Goal: Task Accomplishment & Management: Manage account settings

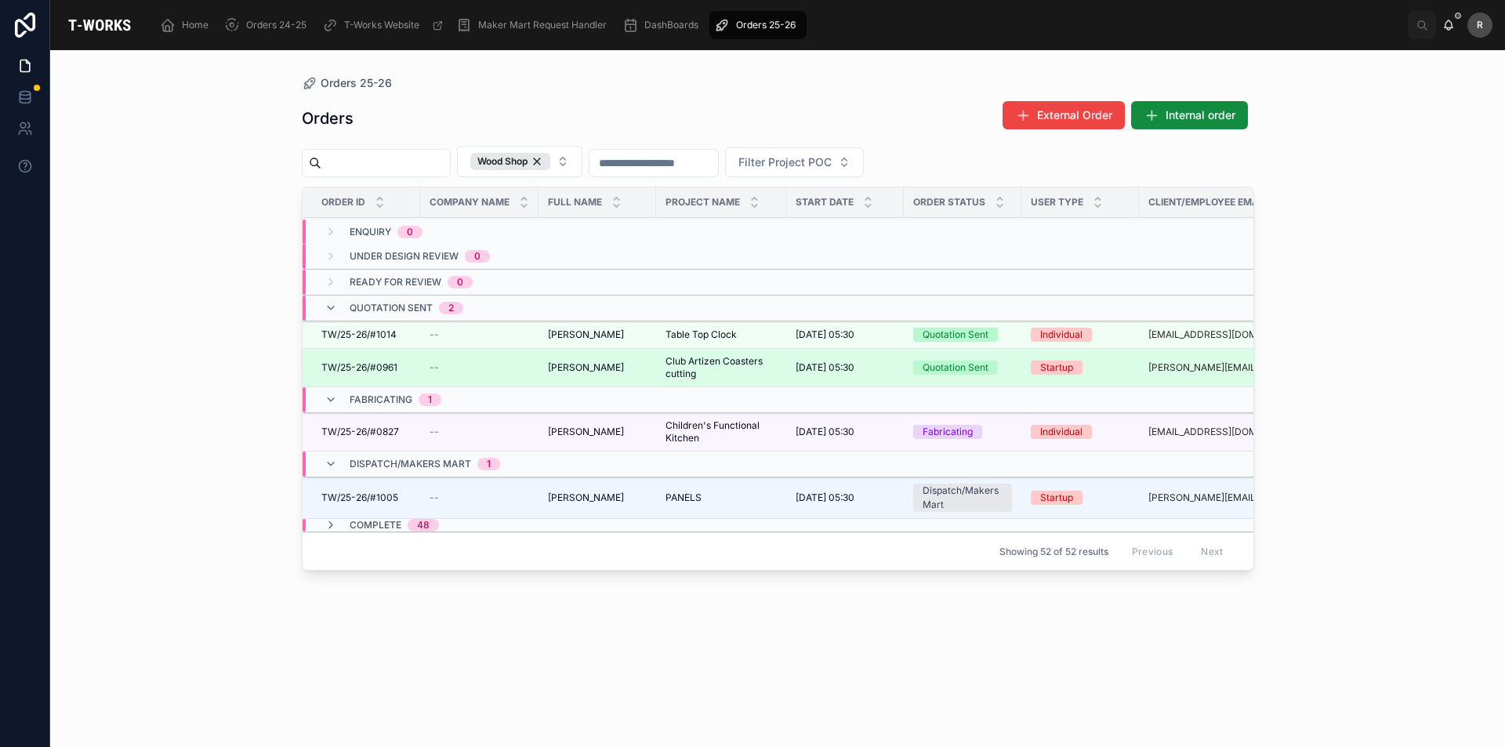
click at [506, 367] on div "--" at bounding box center [480, 367] width 100 height 13
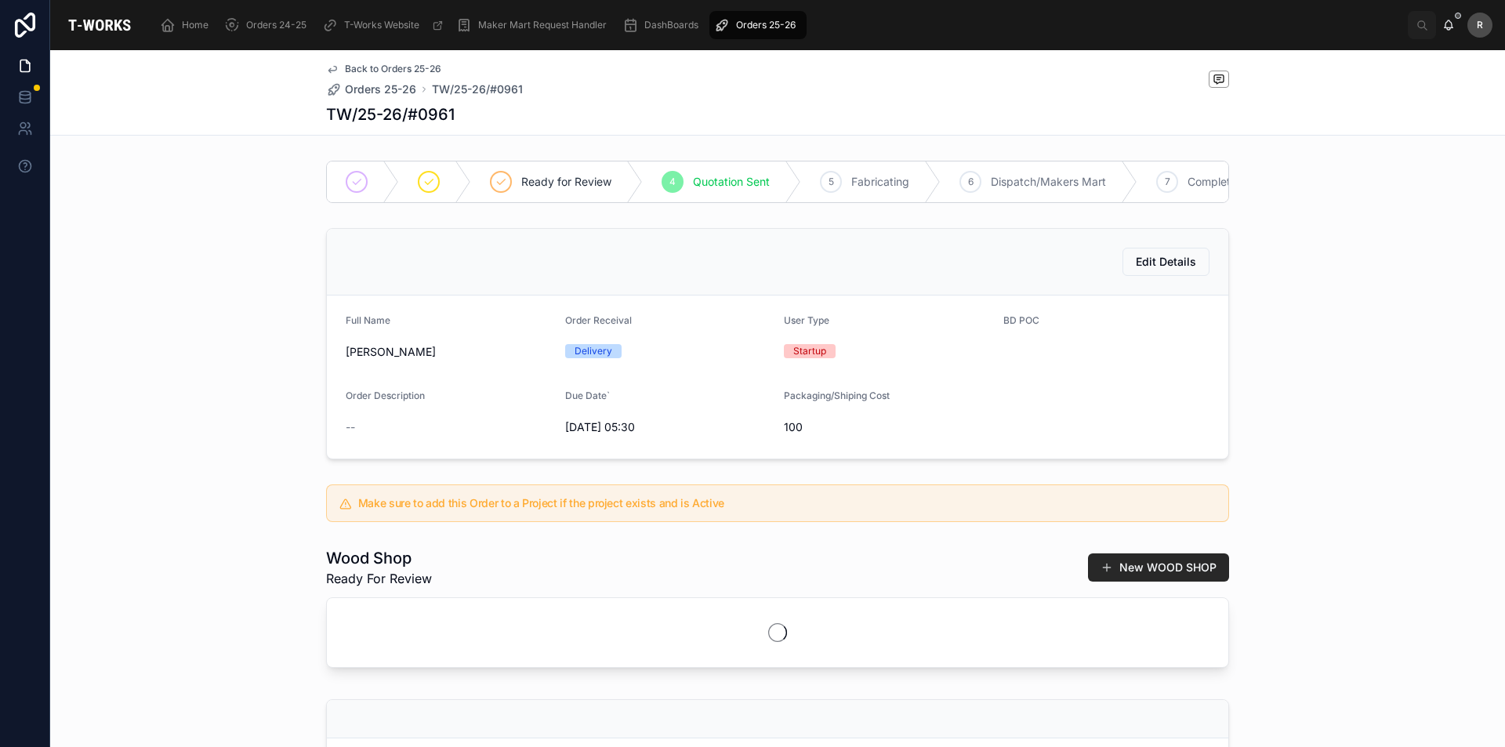
scroll to position [363, 0]
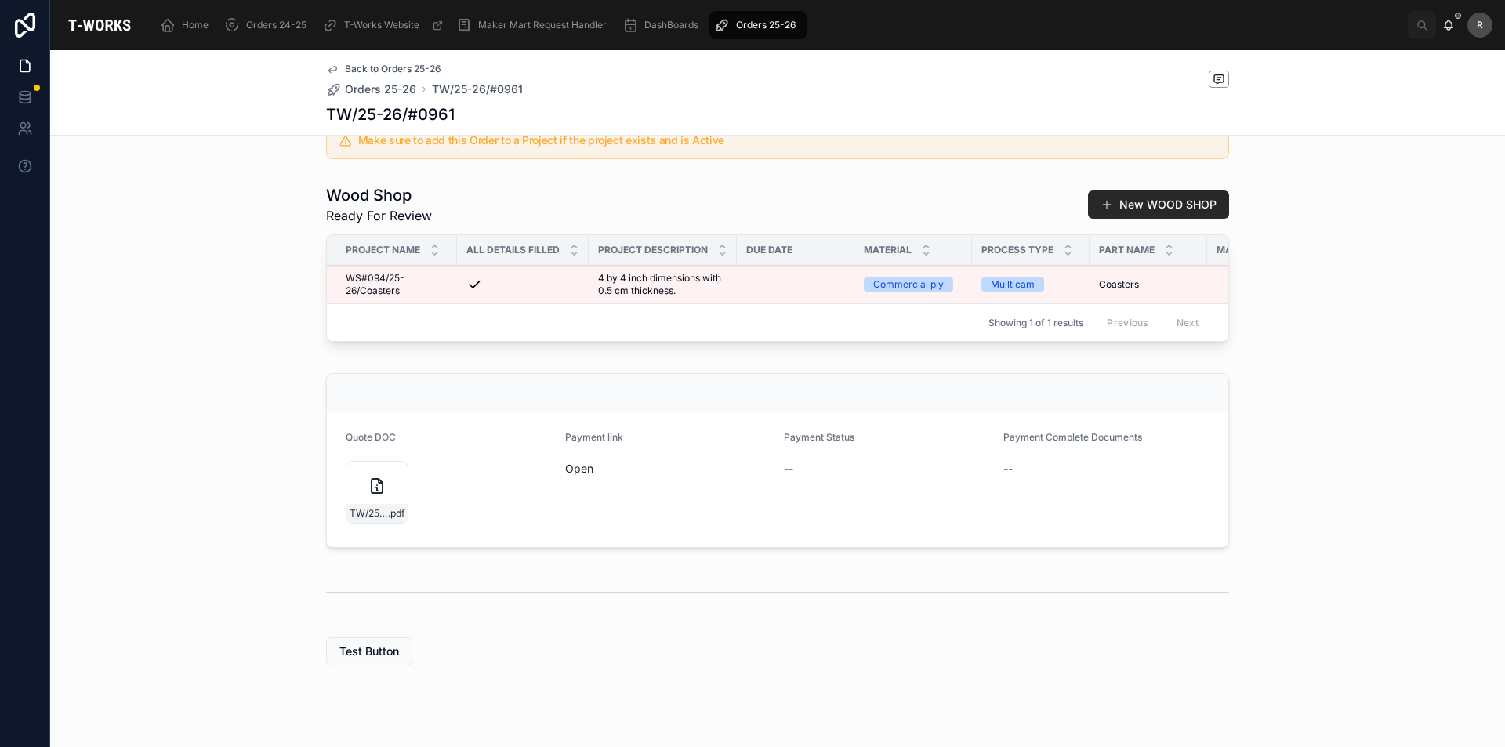
click at [568, 477] on span "Open" at bounding box center [668, 469] width 207 height 16
click at [571, 475] on link "Open" at bounding box center [579, 468] width 28 height 13
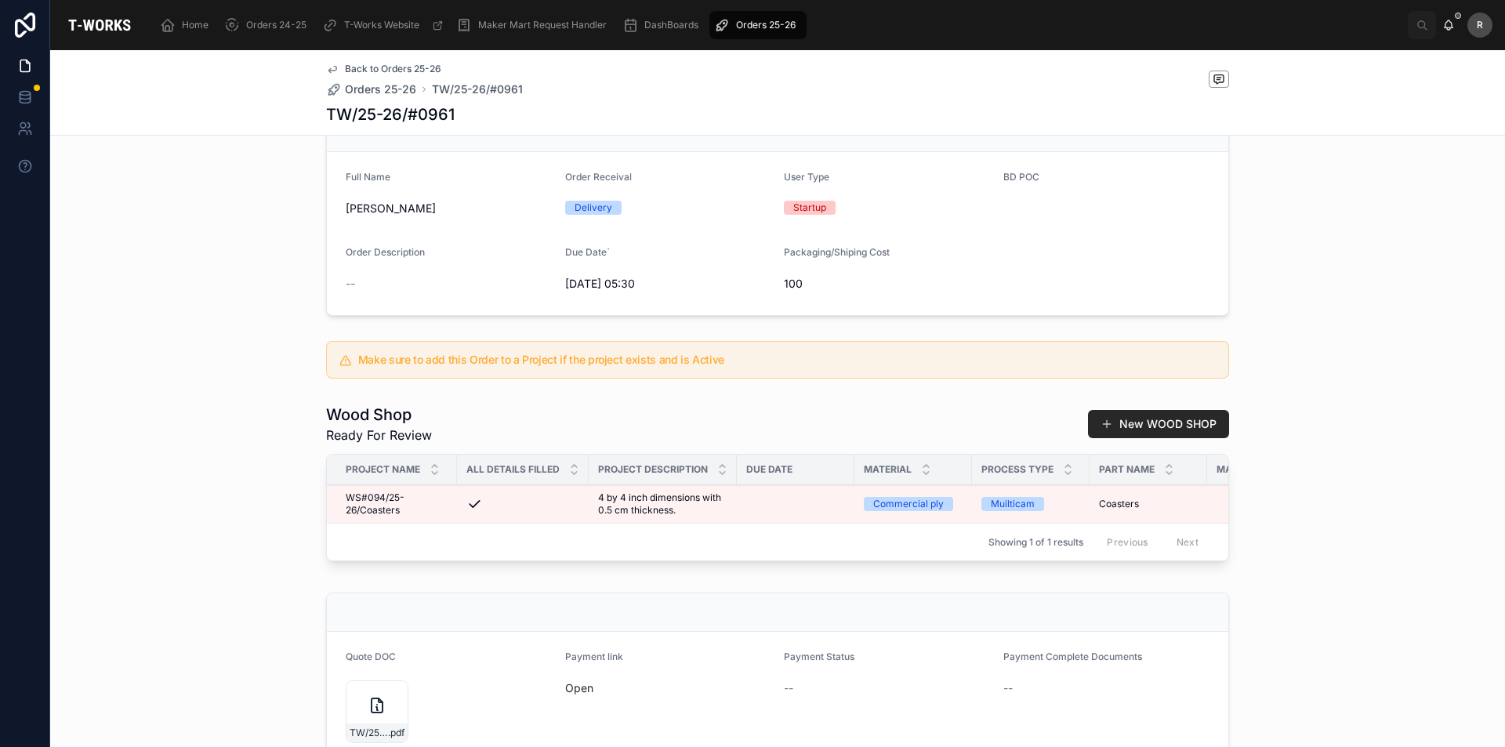
scroll to position [78, 0]
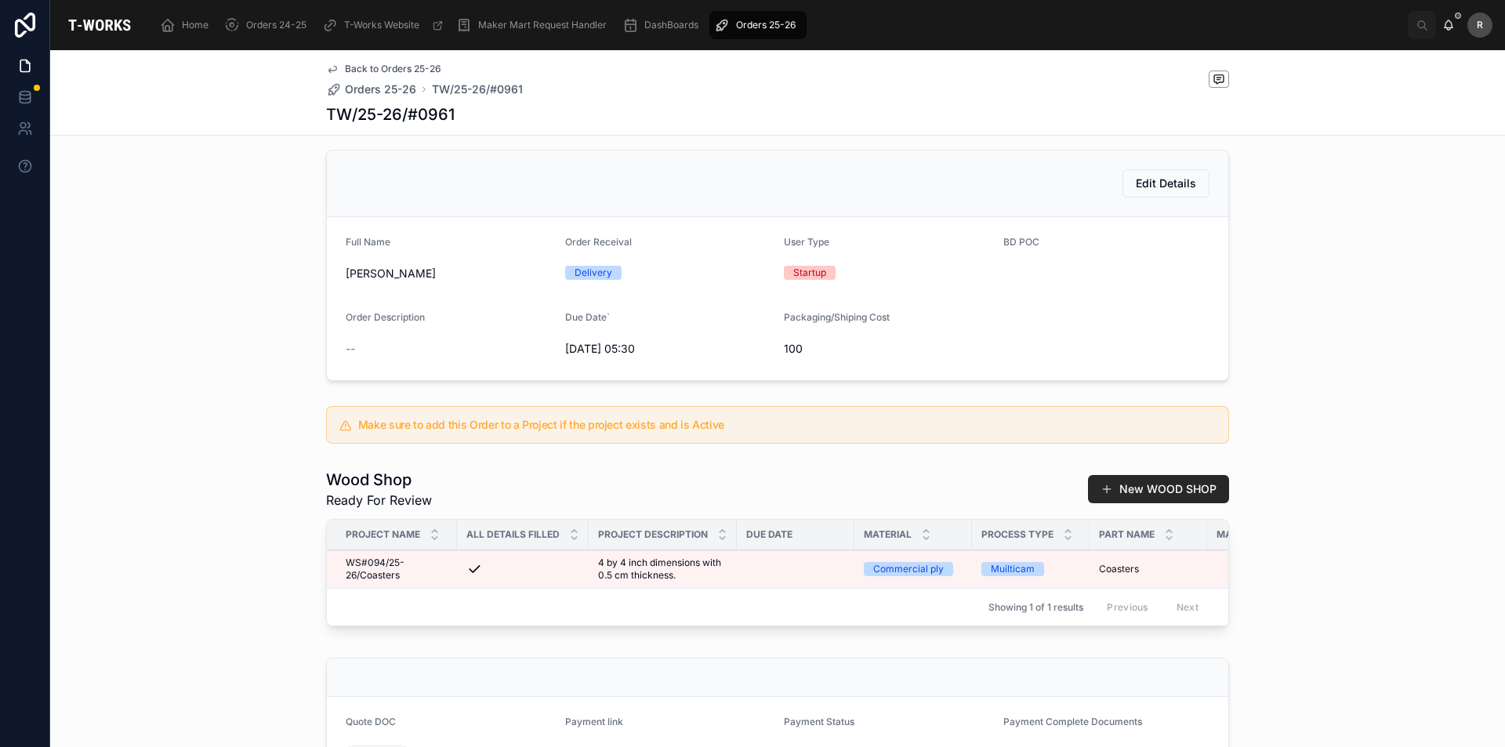
drag, startPoint x: 210, startPoint y: 189, endPoint x: 219, endPoint y: 186, distance: 9.9
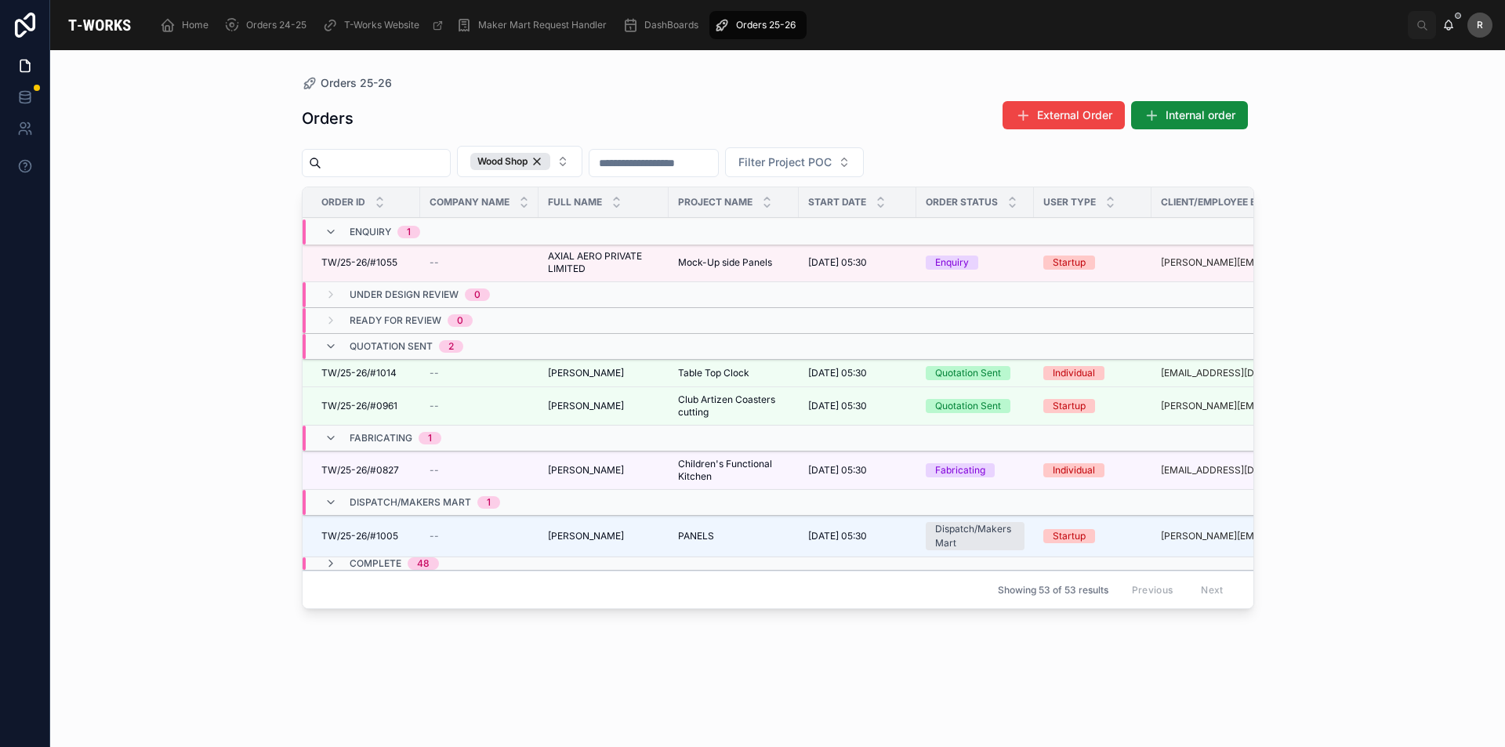
click at [366, 260] on span "TW/25-26/#1055" at bounding box center [359, 262] width 76 height 13
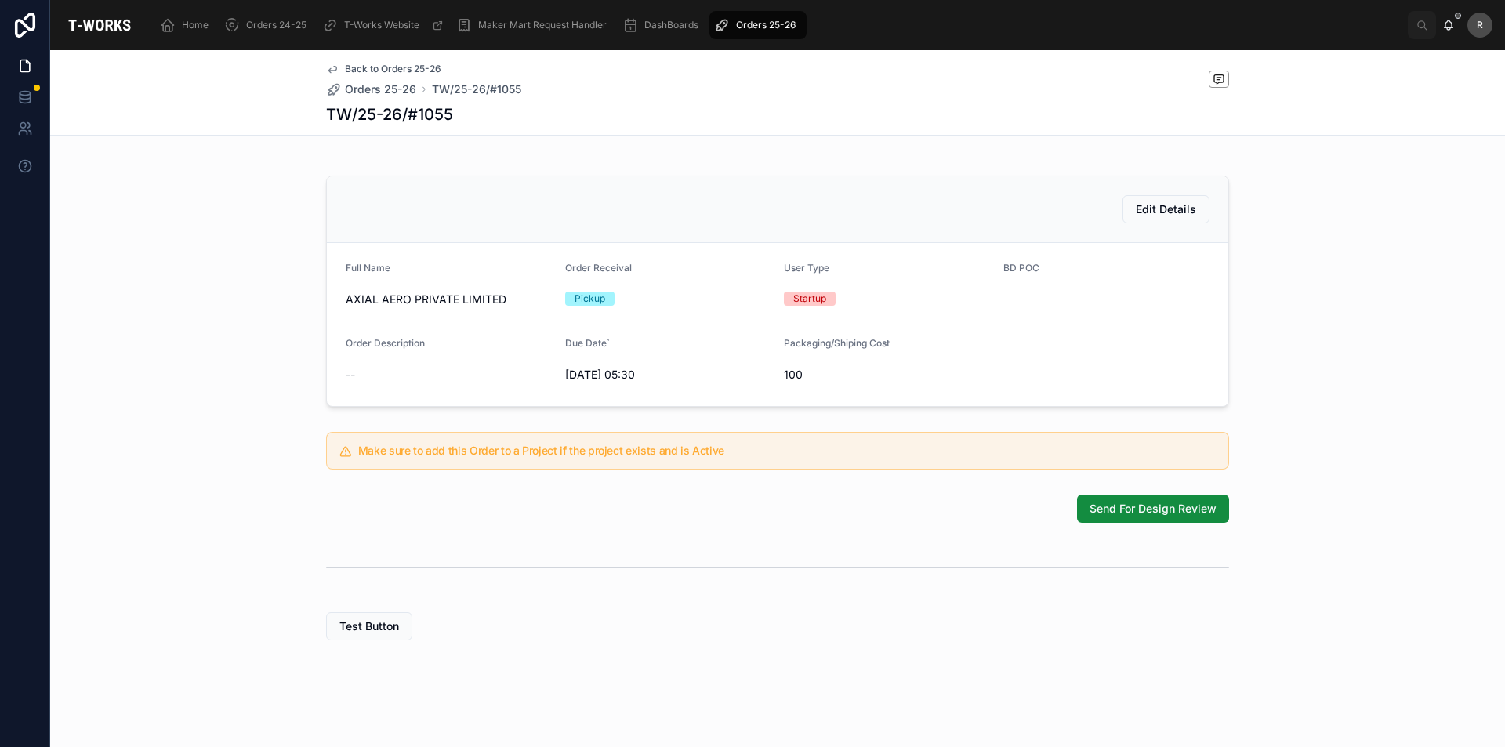
scroll to position [326, 0]
click at [1137, 506] on span "Send For Design Review" at bounding box center [1153, 509] width 127 height 16
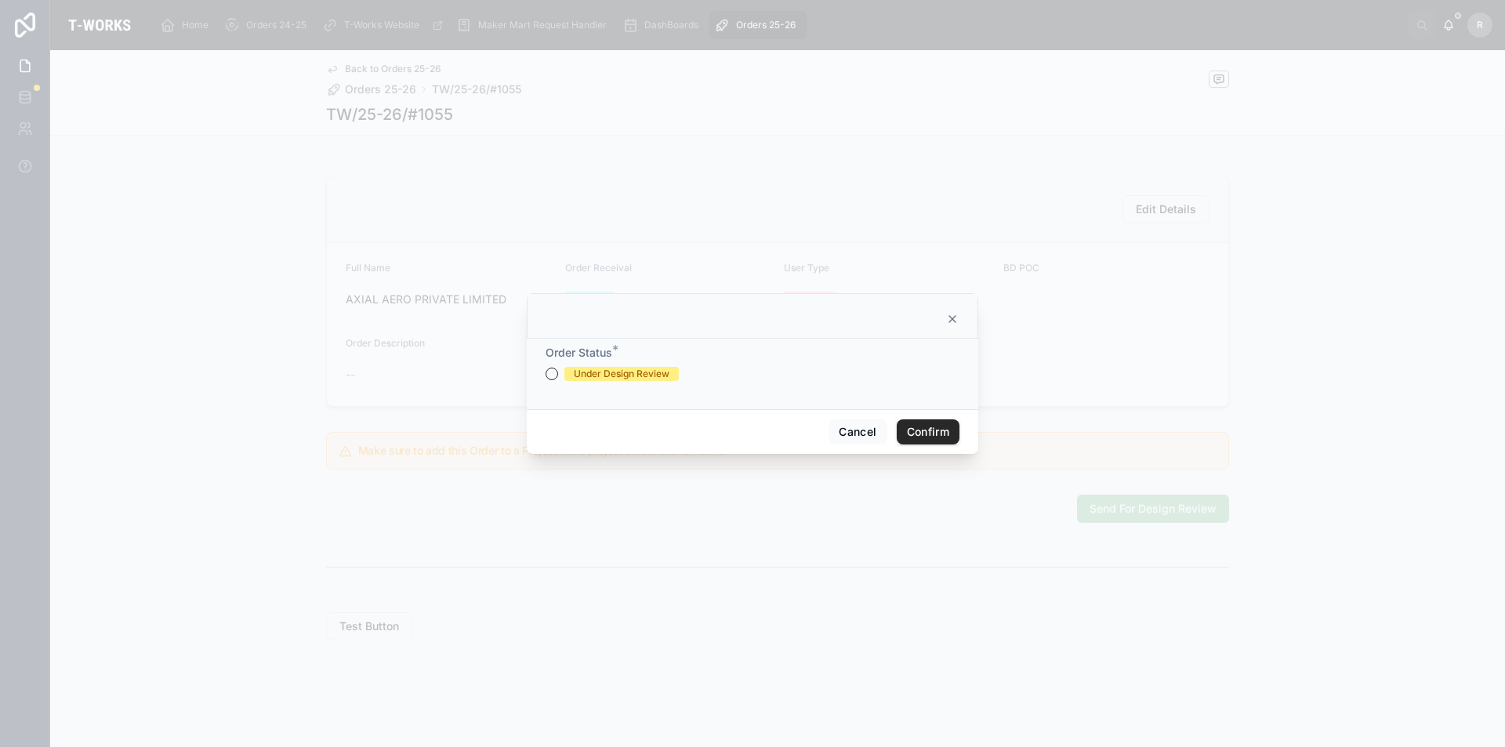
click at [542, 376] on div "Order Status * Under Design Review" at bounding box center [753, 374] width 452 height 71
click at [553, 372] on button "Under Design Review" at bounding box center [552, 374] width 13 height 13
click at [923, 437] on button "Confirm" at bounding box center [928, 431] width 63 height 25
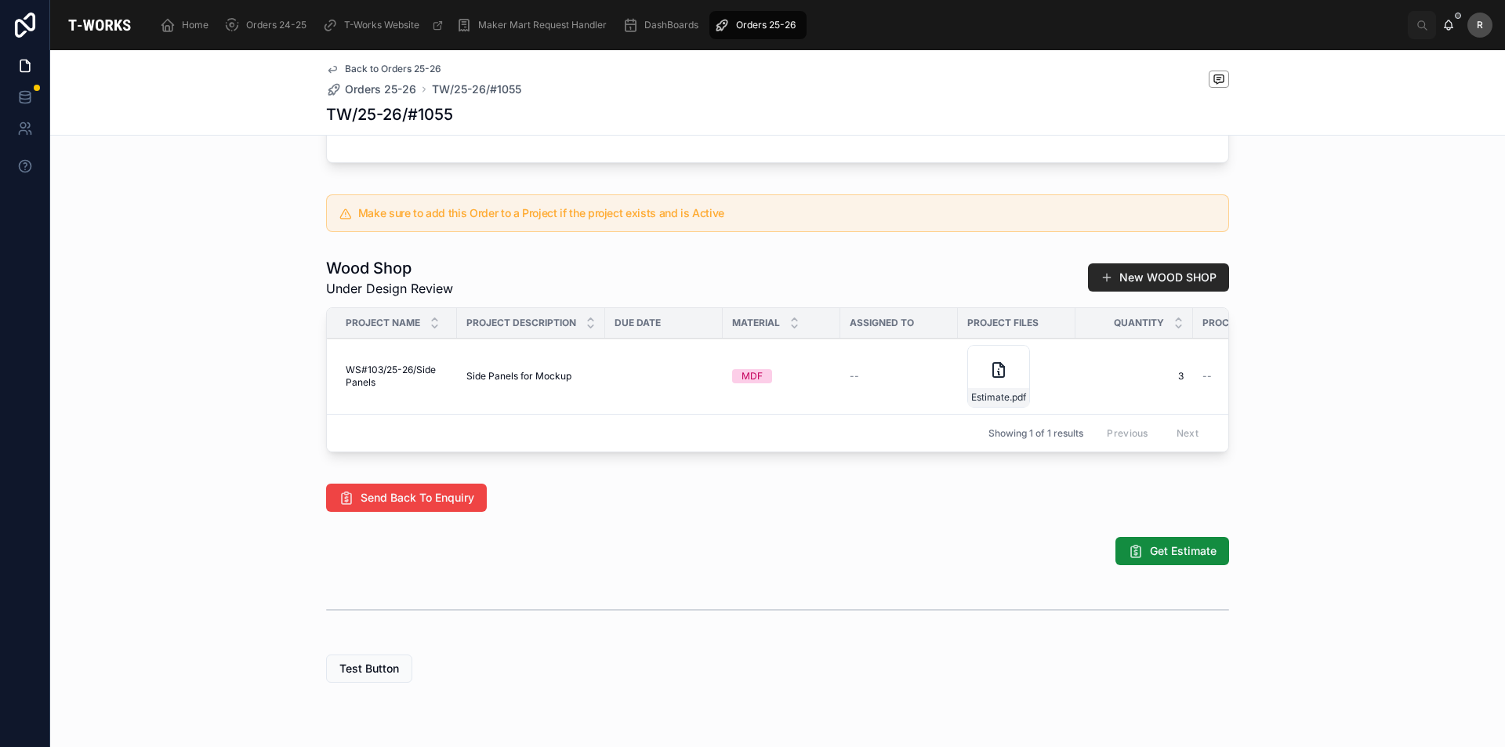
scroll to position [718, 0]
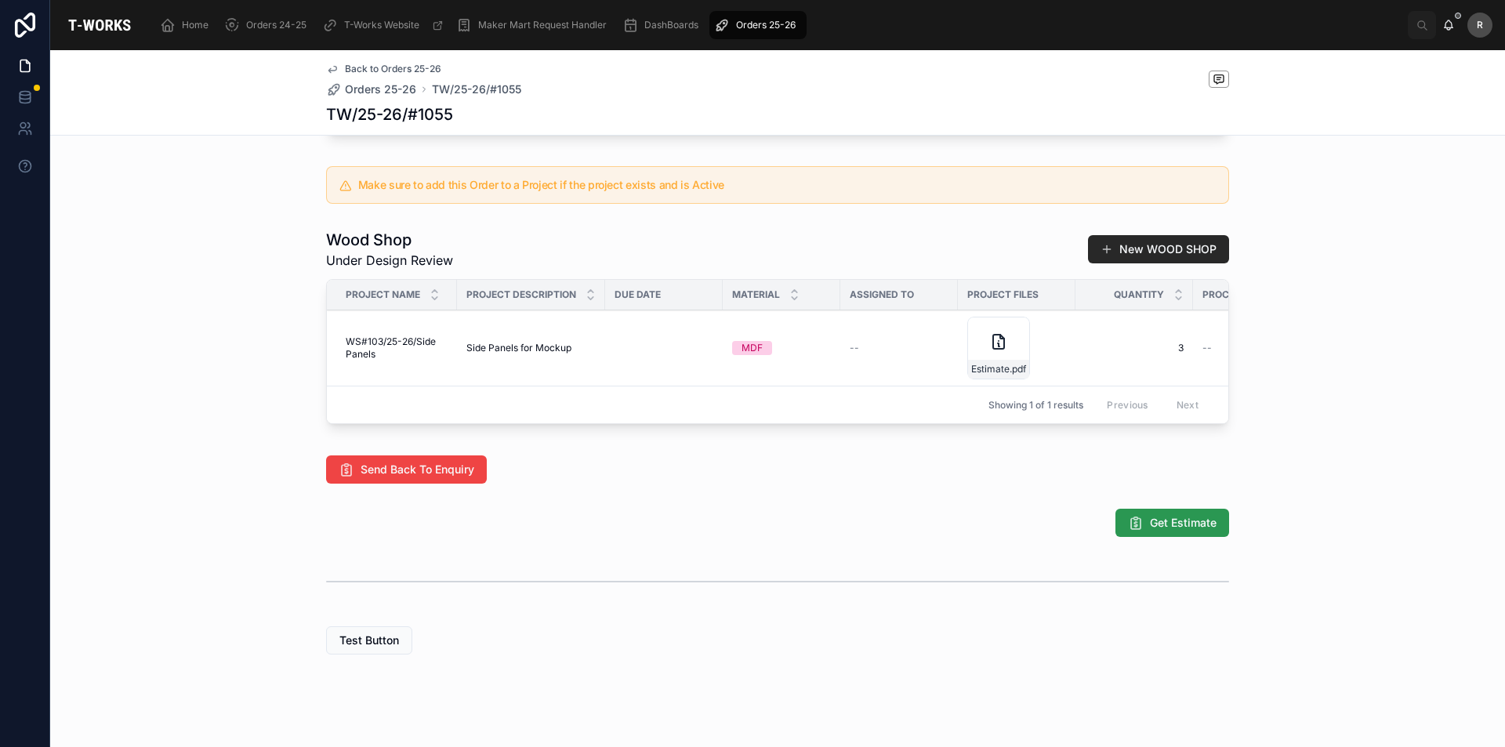
click at [1150, 531] on span "Get Estimate" at bounding box center [1183, 523] width 67 height 16
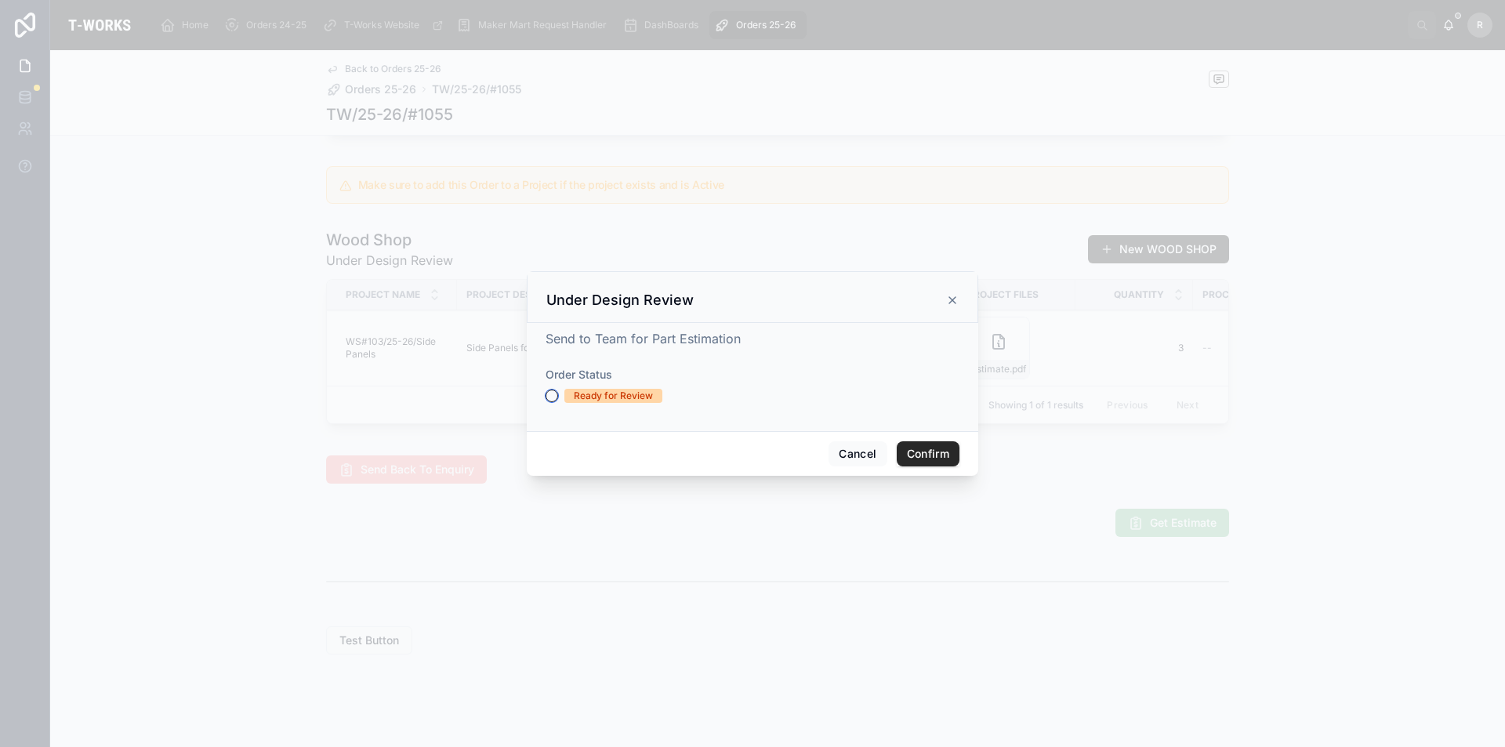
click at [556, 394] on button "Ready for Review" at bounding box center [552, 396] width 13 height 13
click at [941, 452] on button "Confirm" at bounding box center [928, 453] width 63 height 25
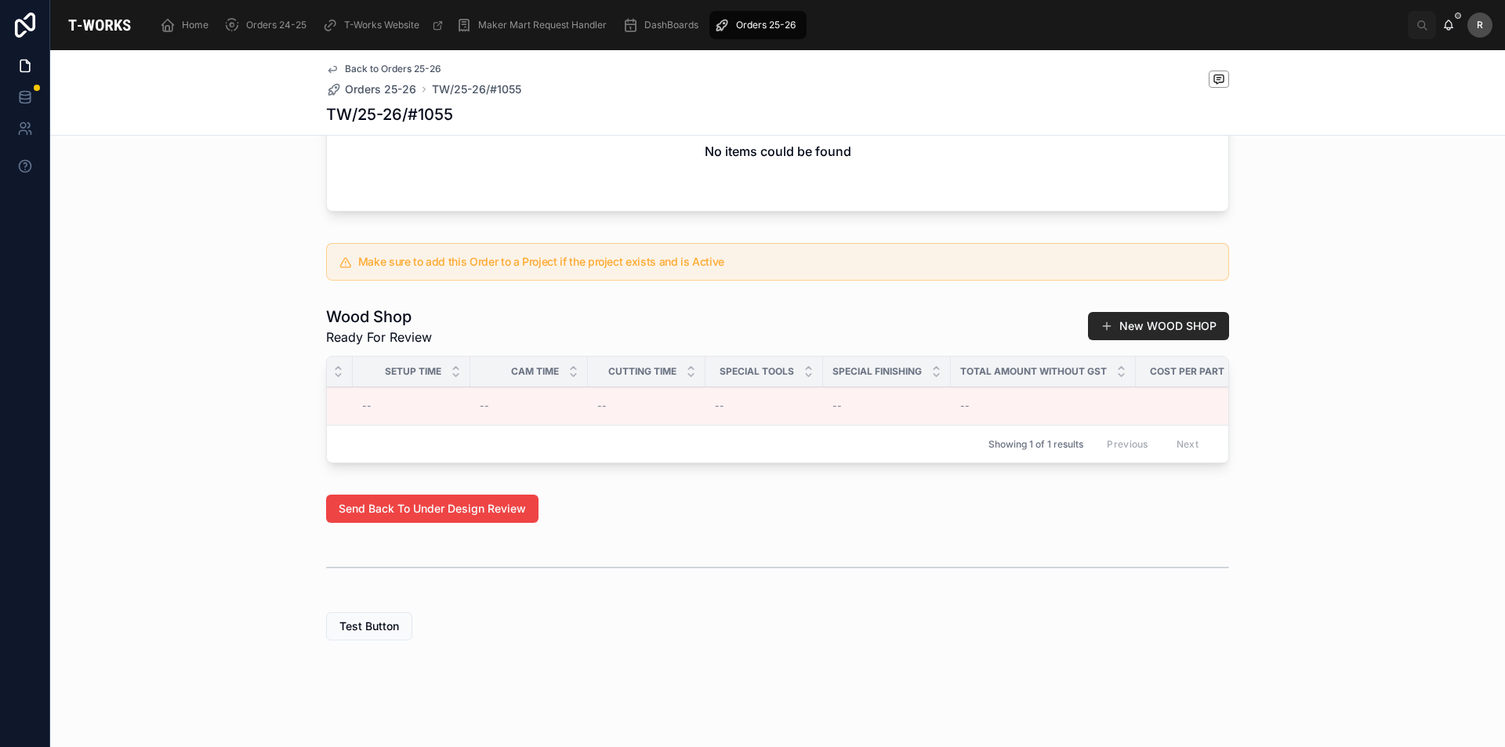
scroll to position [0, 1037]
click at [1181, 404] on td "0 0" at bounding box center [1171, 406] width 118 height 38
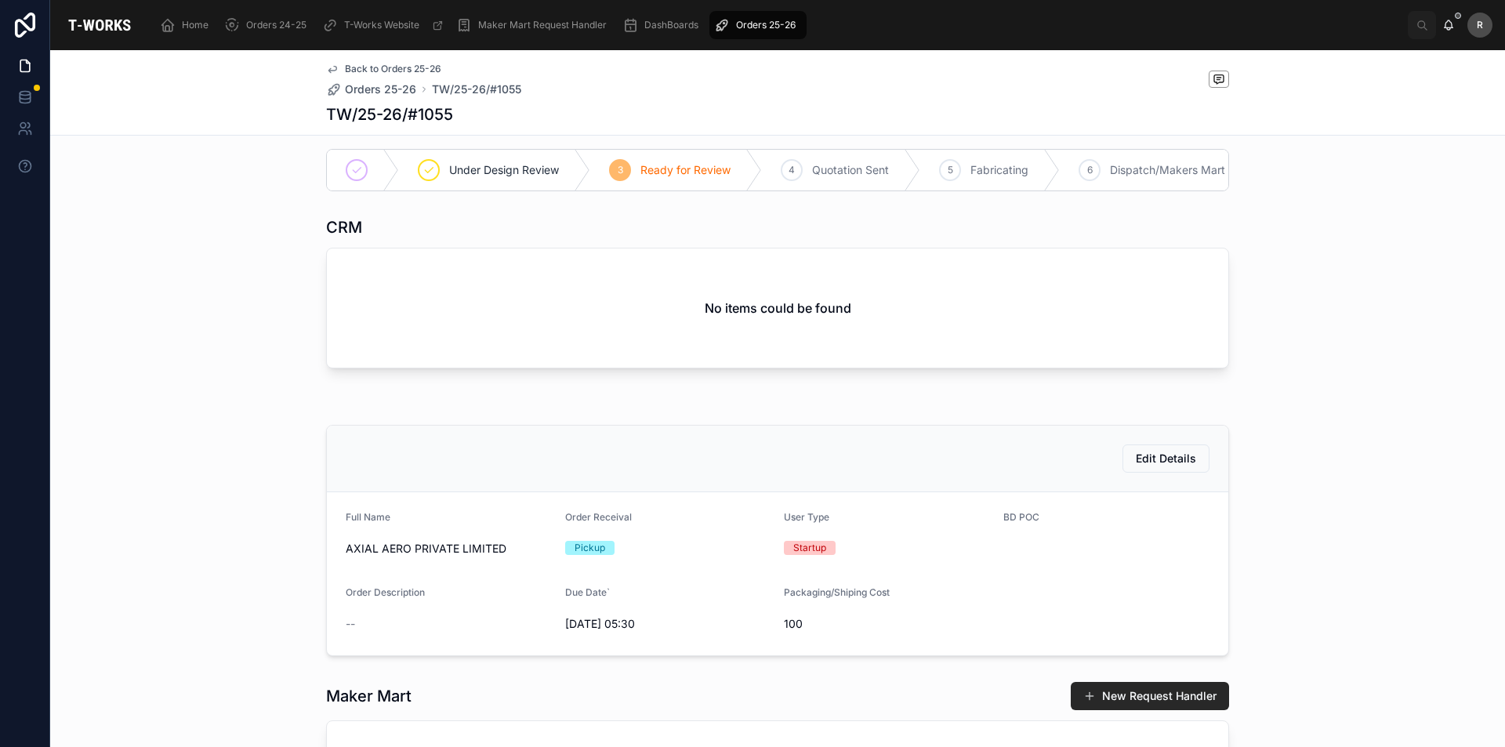
scroll to position [0, 0]
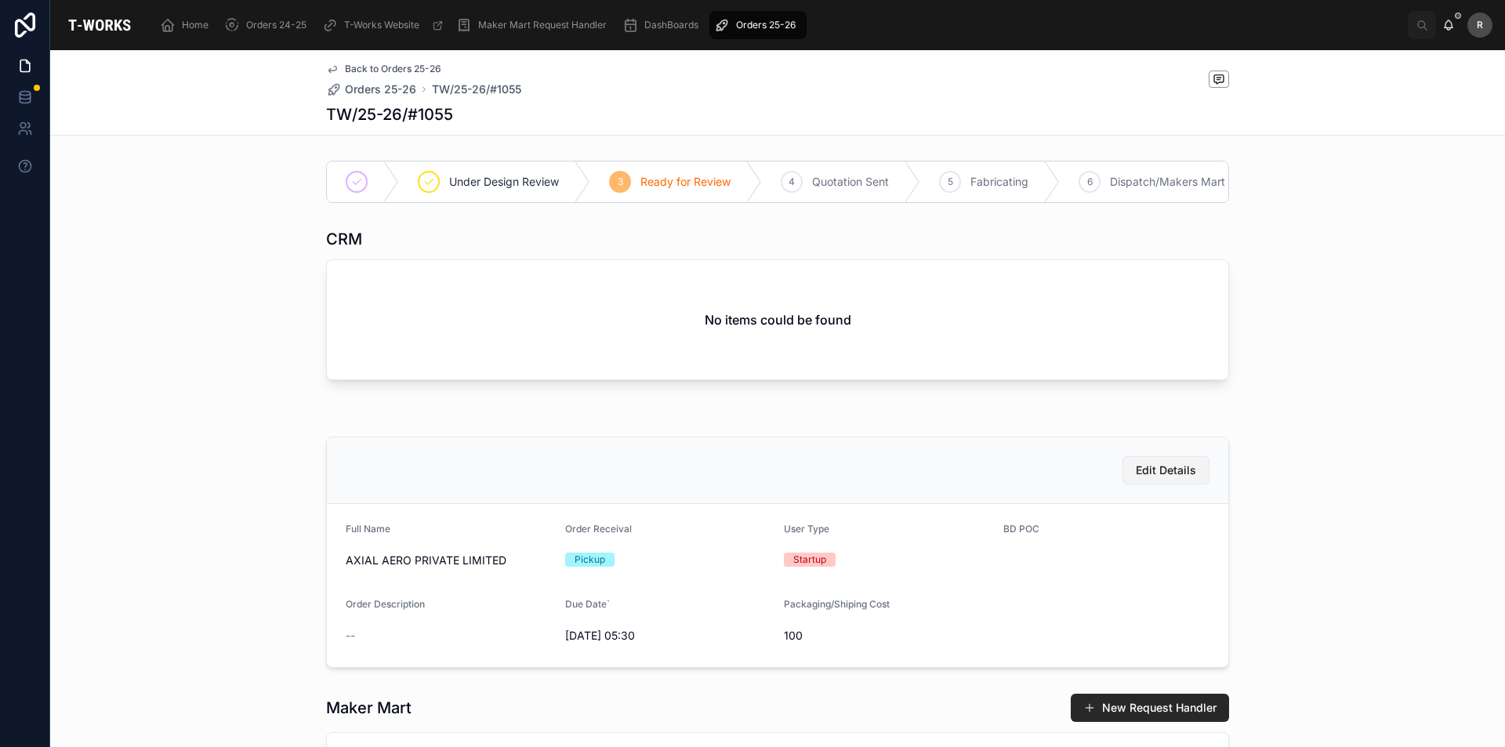
click at [1154, 470] on button "Edit Details" at bounding box center [1166, 470] width 87 height 28
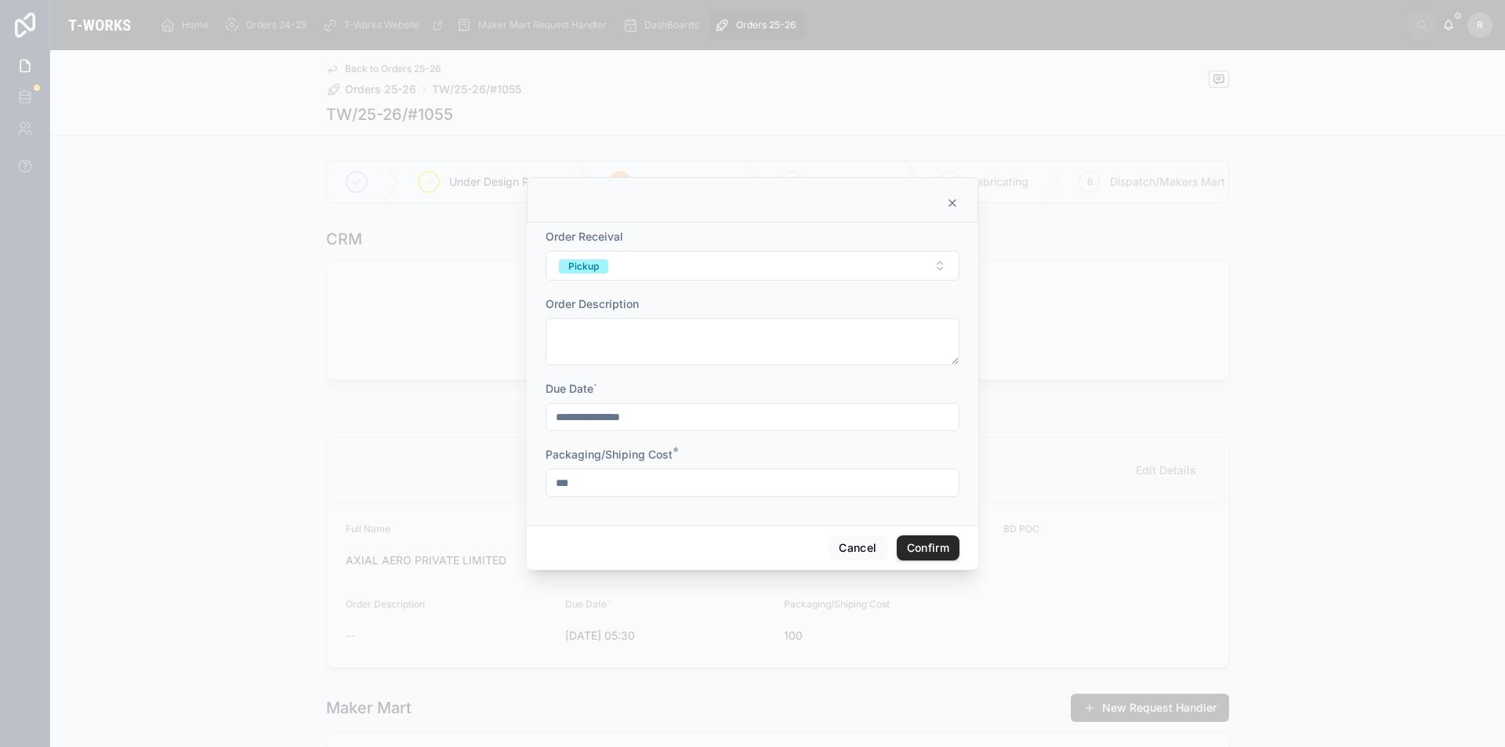
drag, startPoint x: 594, startPoint y: 483, endPoint x: 479, endPoint y: 485, distance: 115.3
click at [515, 486] on div "**********" at bounding box center [752, 373] width 1505 height 747
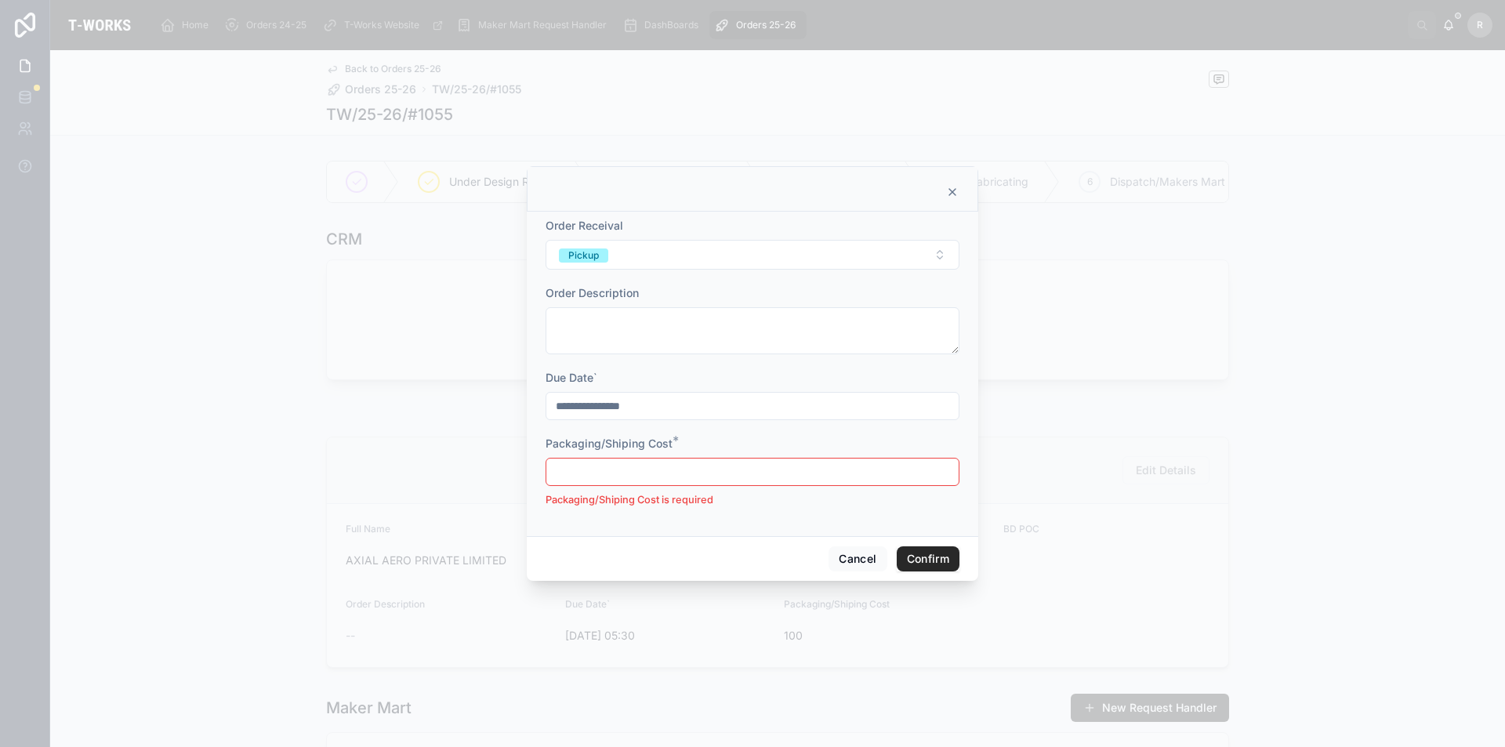
click at [949, 556] on button "Confirm" at bounding box center [928, 558] width 63 height 25
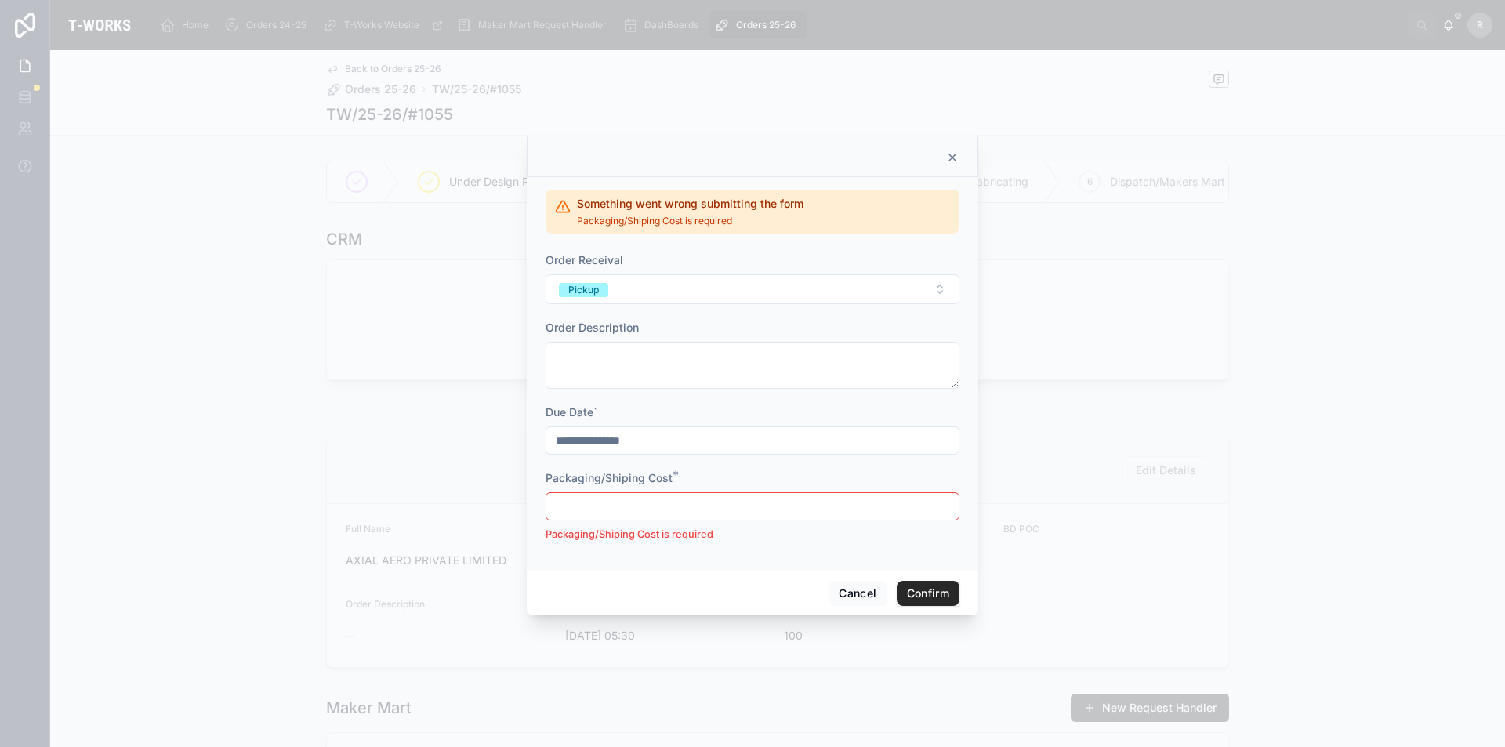
click at [926, 592] on button "Confirm" at bounding box center [928, 593] width 63 height 25
click at [655, 511] on input "text" at bounding box center [752, 506] width 412 height 22
click at [852, 587] on button "Cancel" at bounding box center [858, 593] width 58 height 25
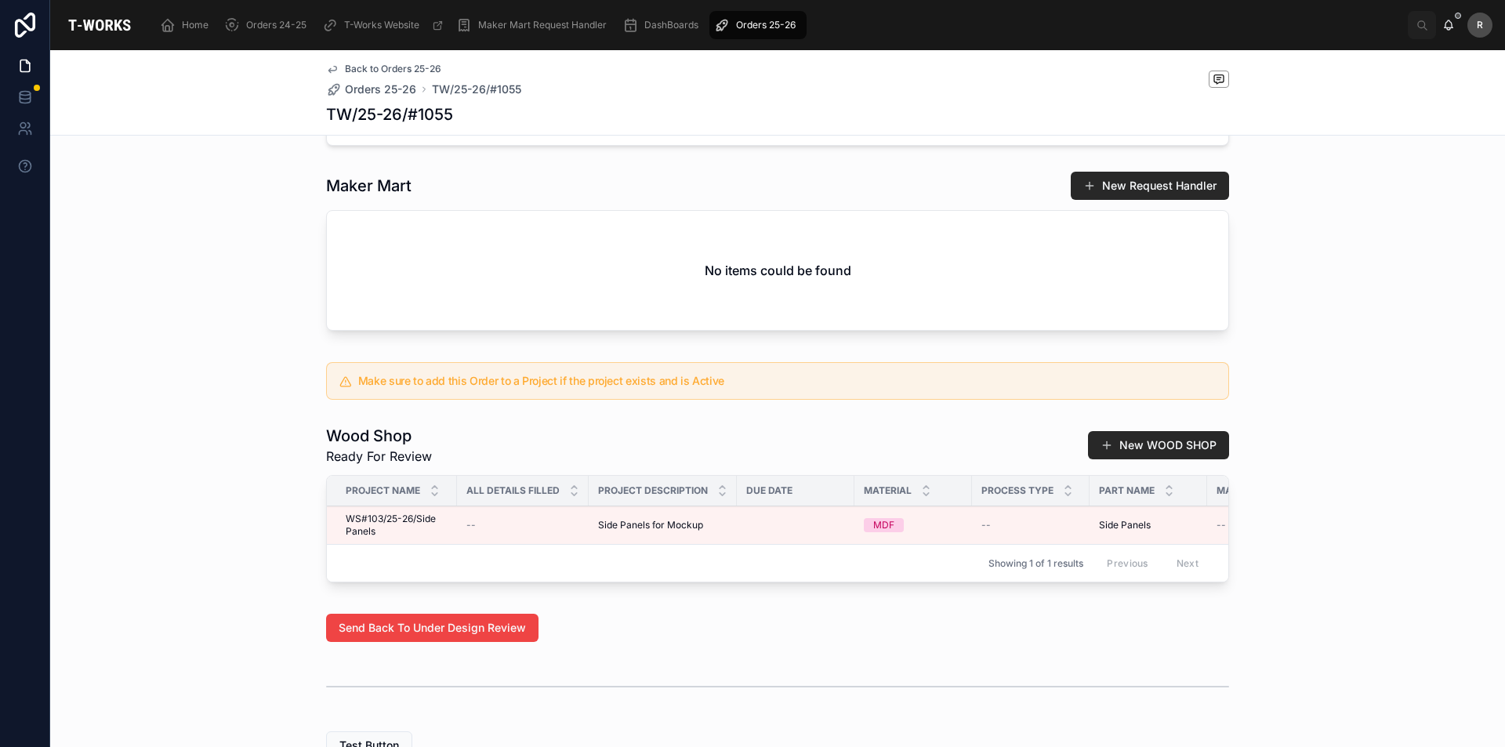
scroll to position [665, 0]
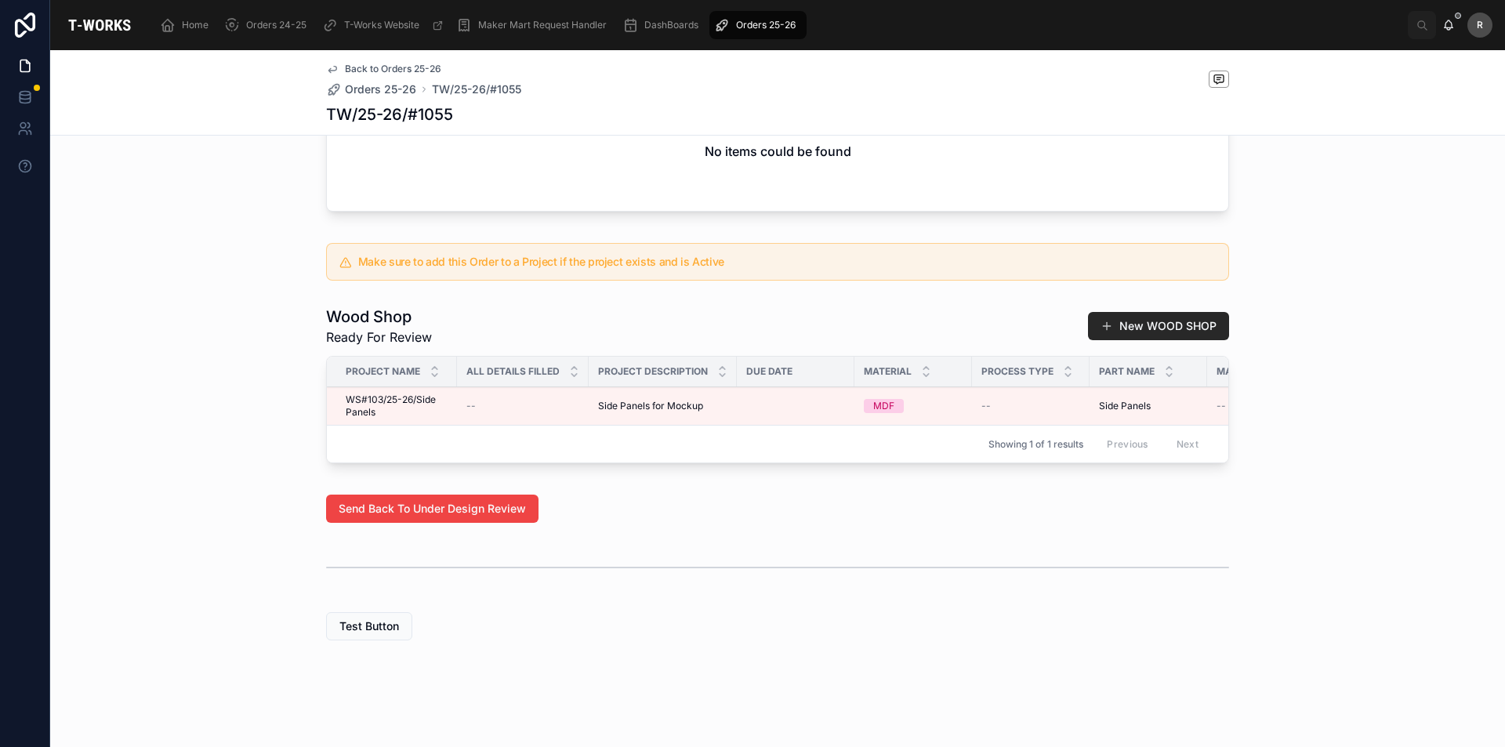
drag, startPoint x: 947, startPoint y: 579, endPoint x: 933, endPoint y: 571, distance: 16.1
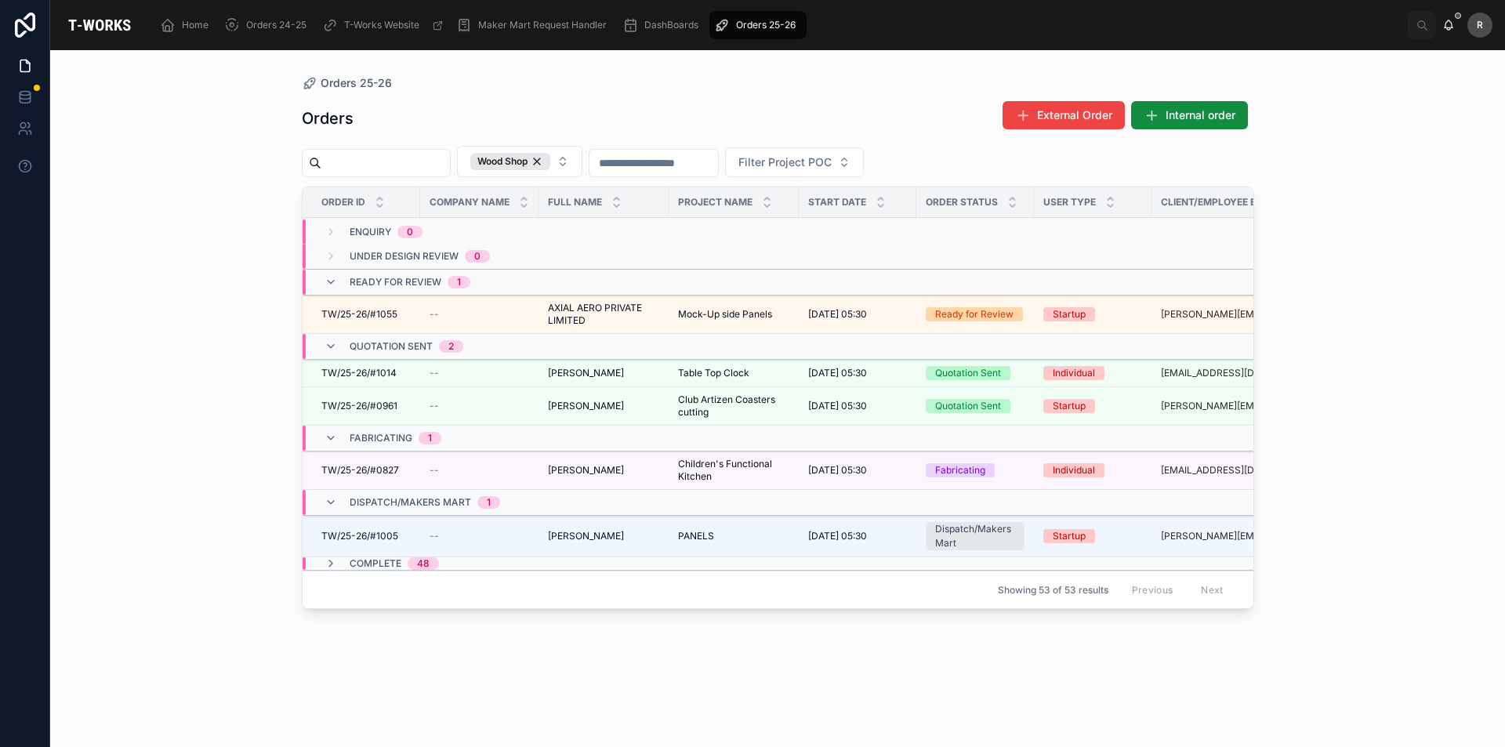
click at [355, 317] on span "TW/25-26/#1055" at bounding box center [359, 314] width 76 height 13
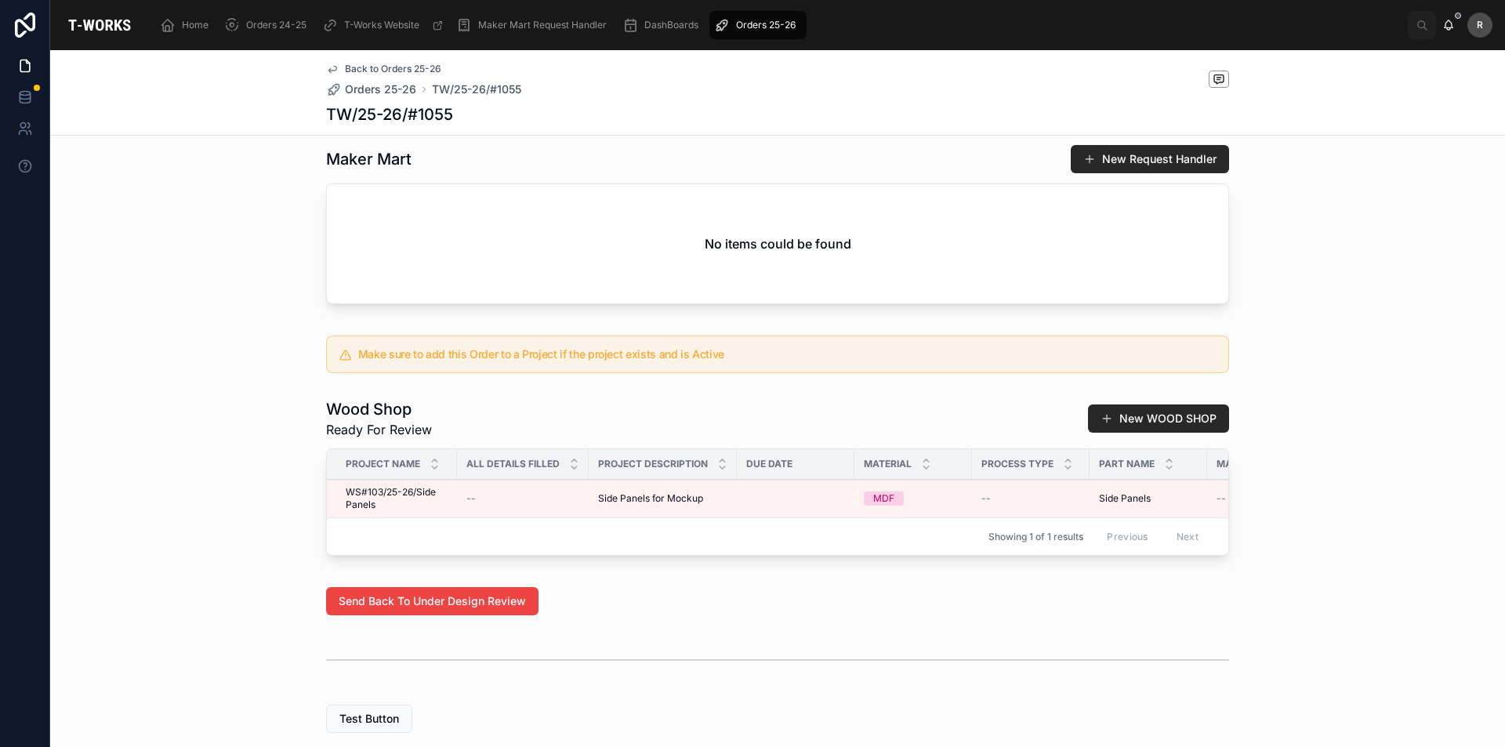
scroll to position [665, 0]
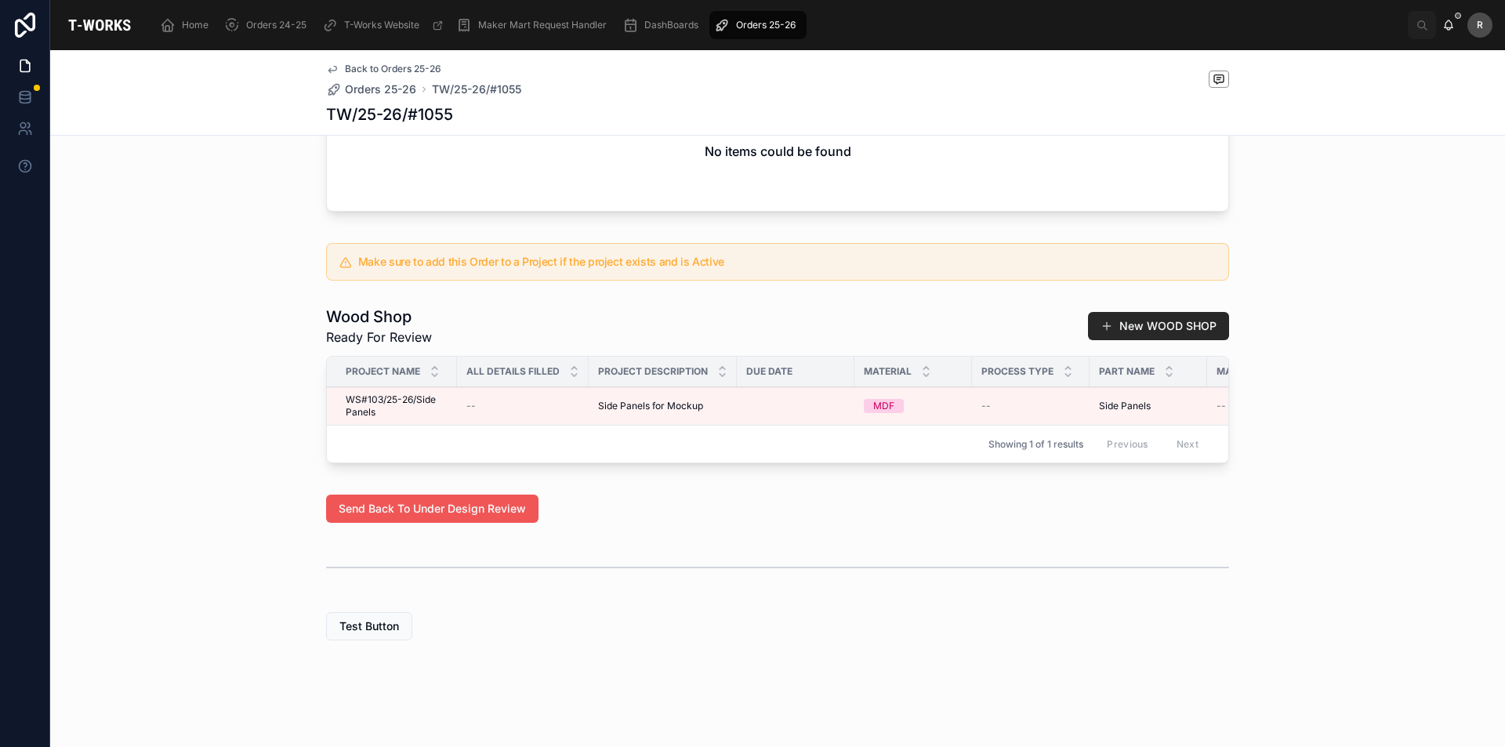
click at [488, 507] on span "Send Back To Under Design Review" at bounding box center [432, 509] width 187 height 16
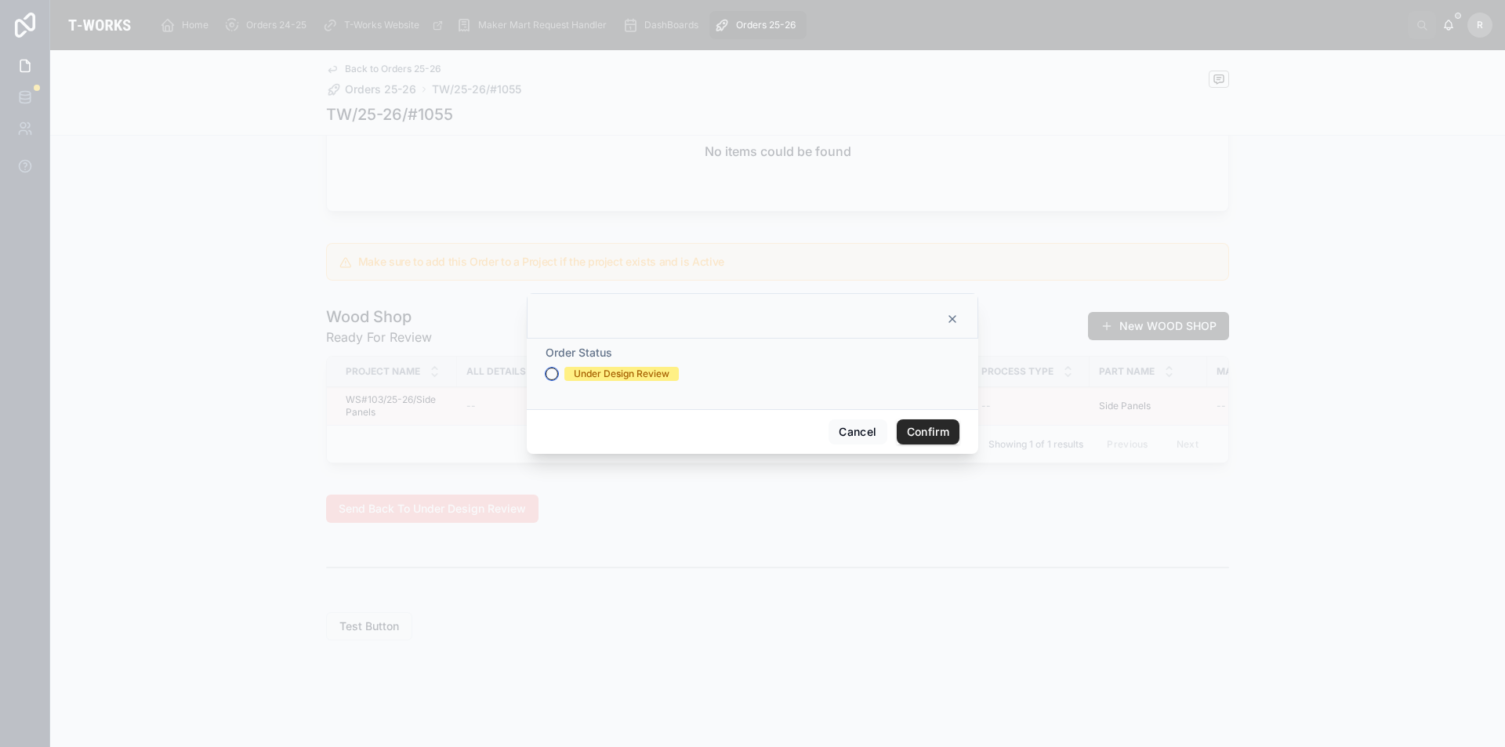
click at [553, 372] on button "Under Design Review" at bounding box center [552, 374] width 13 height 13
click at [928, 432] on button "Confirm" at bounding box center [928, 431] width 63 height 25
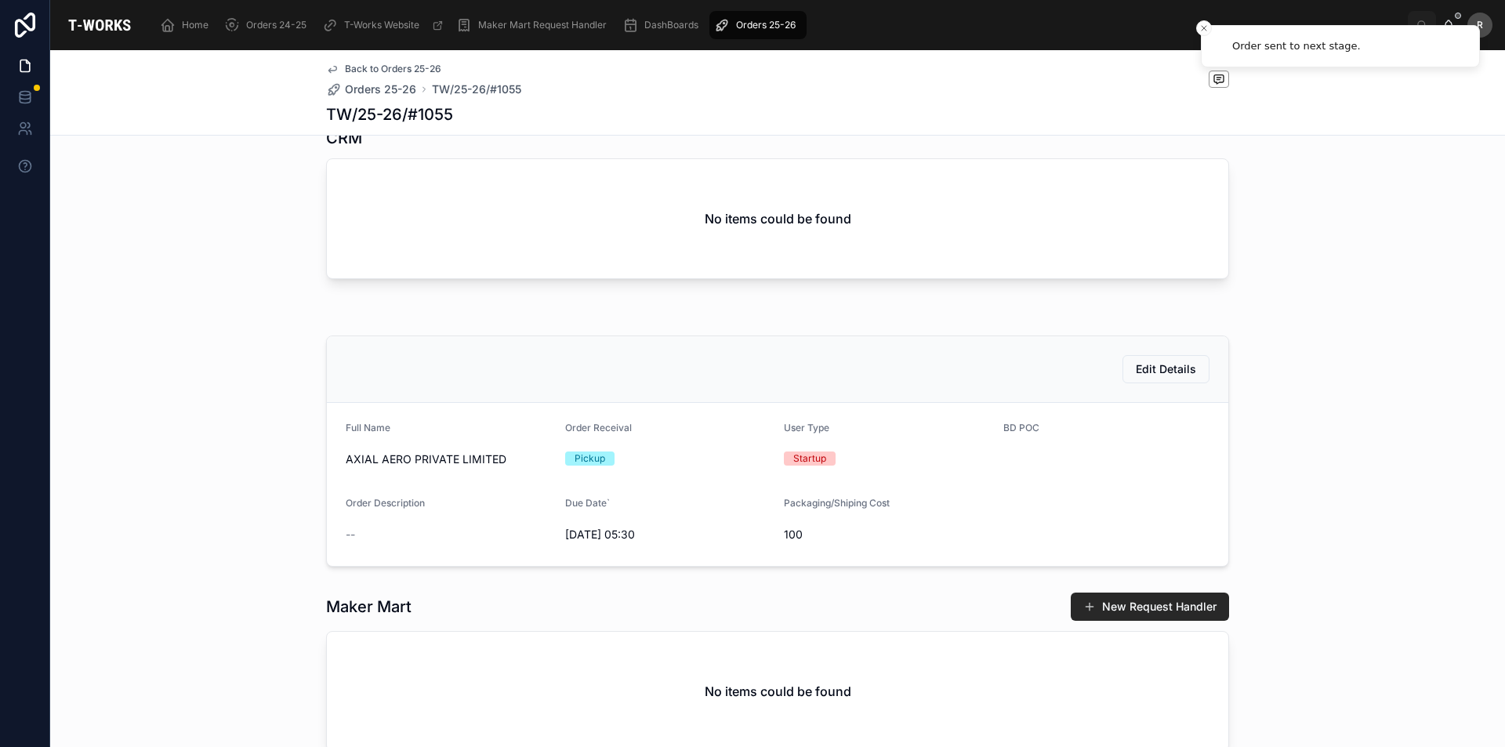
scroll to position [0, 0]
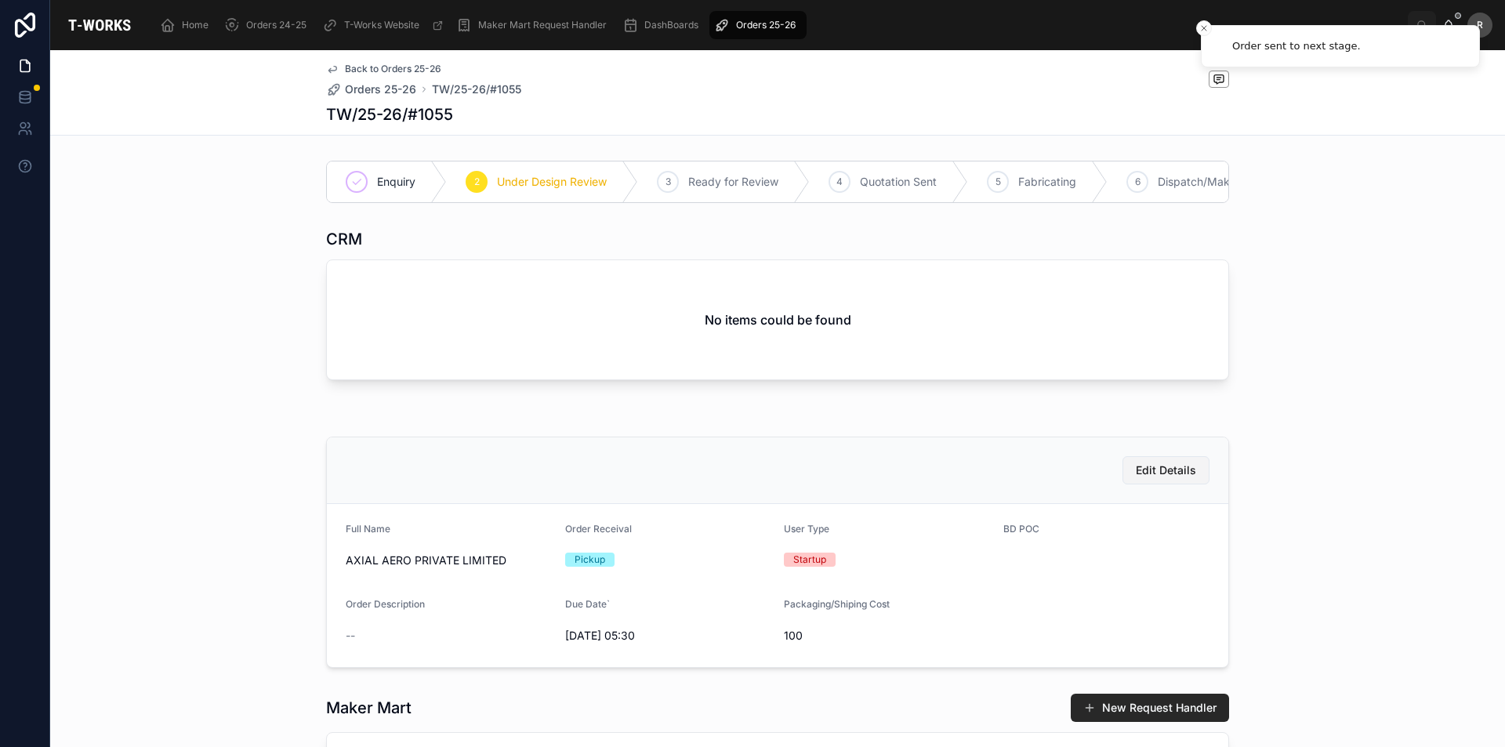
click at [1142, 478] on span "Edit Details" at bounding box center [1166, 470] width 60 height 16
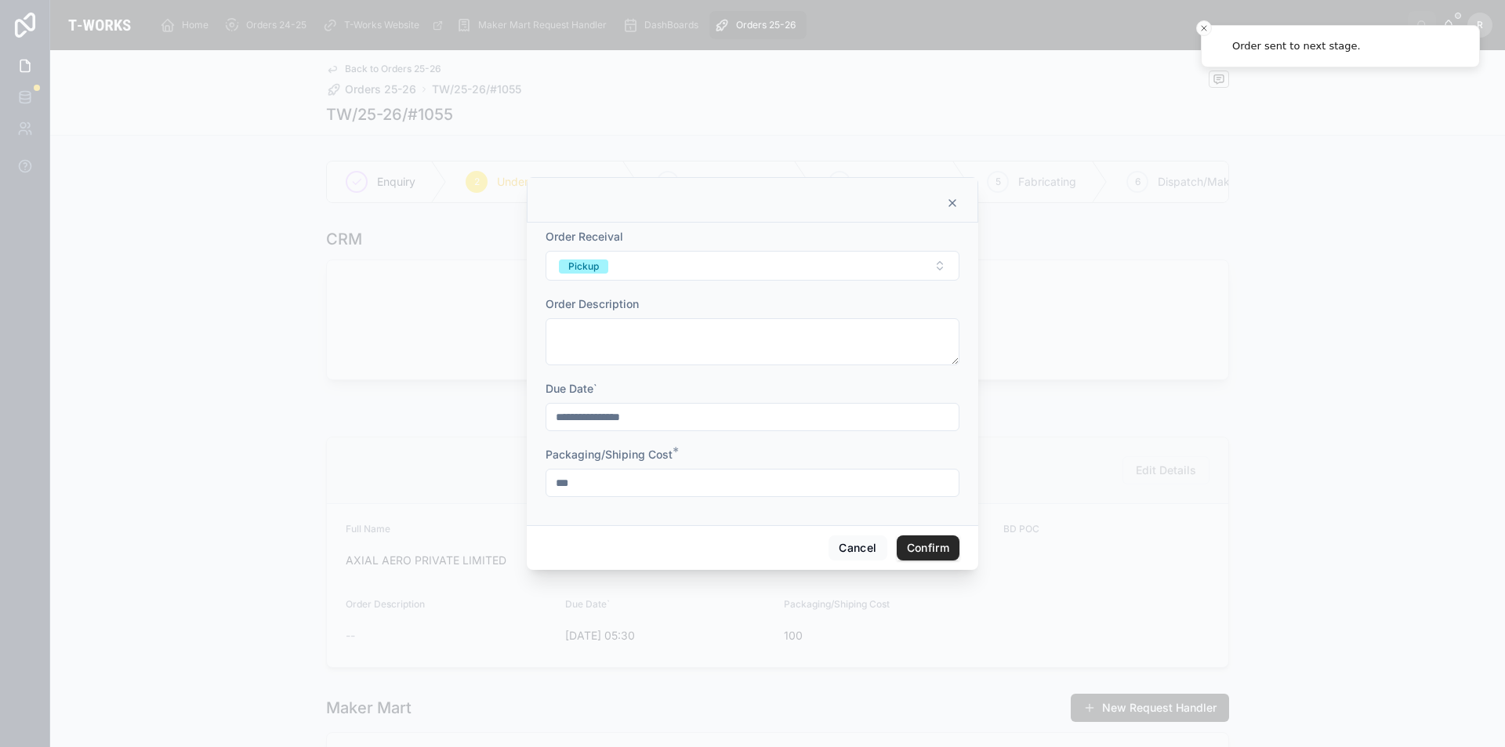
drag, startPoint x: 547, startPoint y: 510, endPoint x: 508, endPoint y: 488, distance: 44.5
click at [546, 510] on form "**********" at bounding box center [753, 371] width 414 height 284
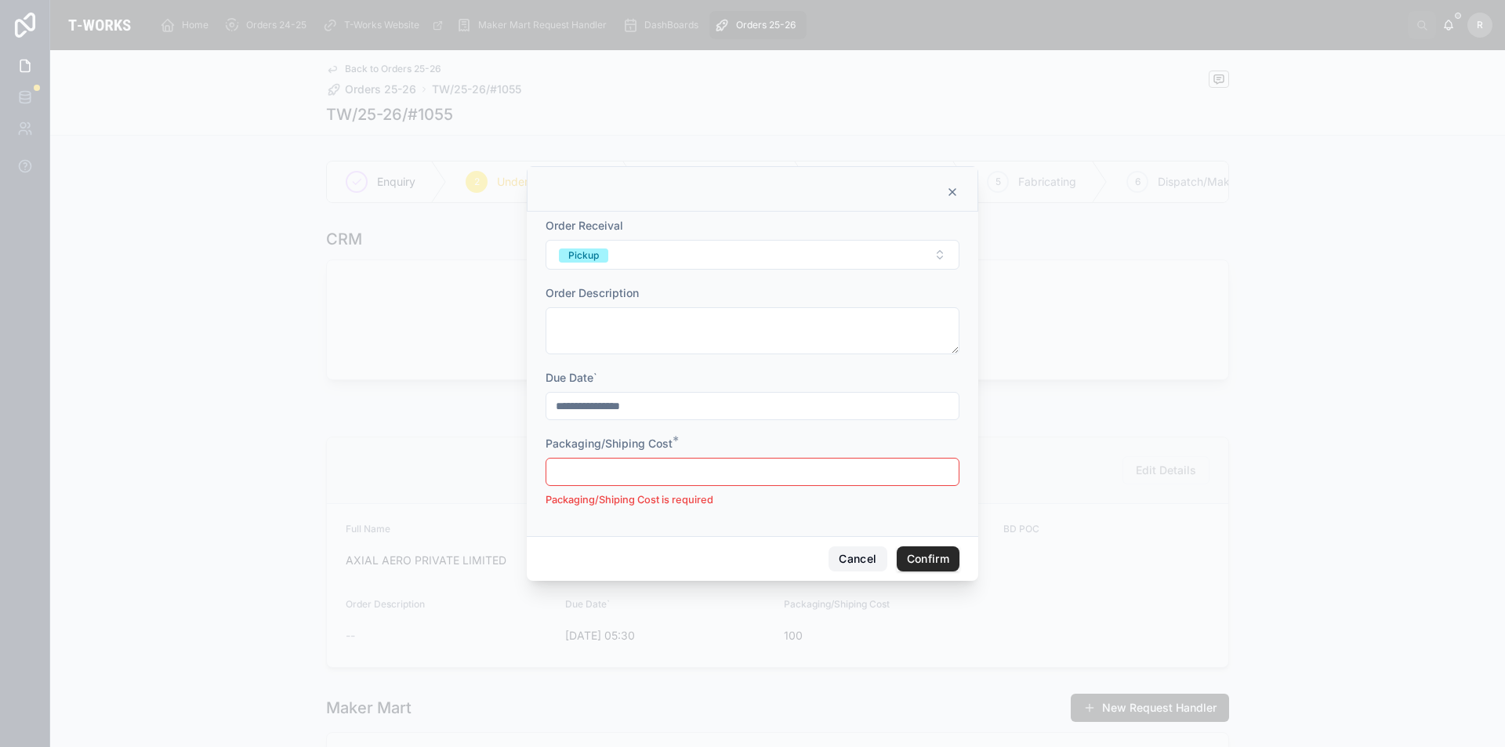
click at [839, 566] on button "Cancel" at bounding box center [858, 558] width 58 height 25
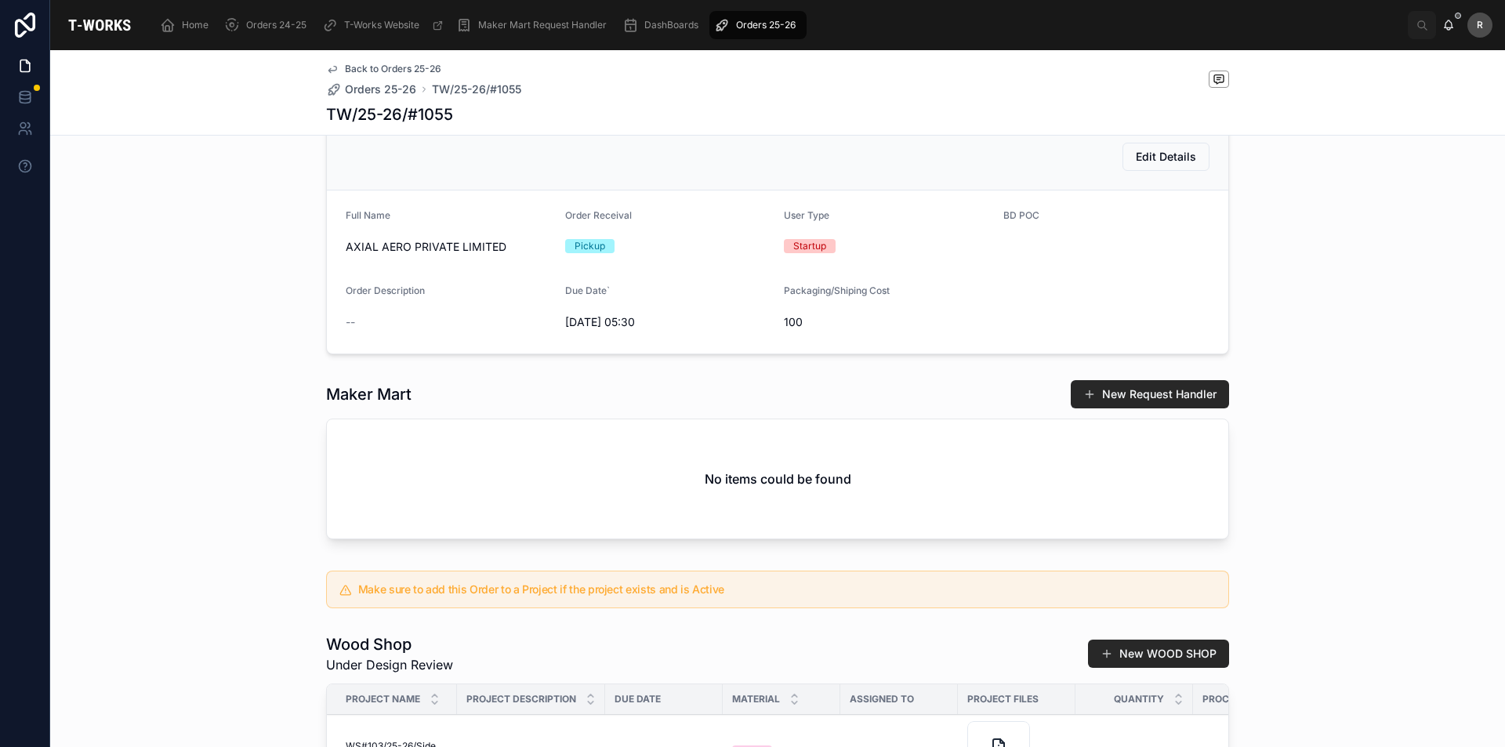
scroll to position [756, 0]
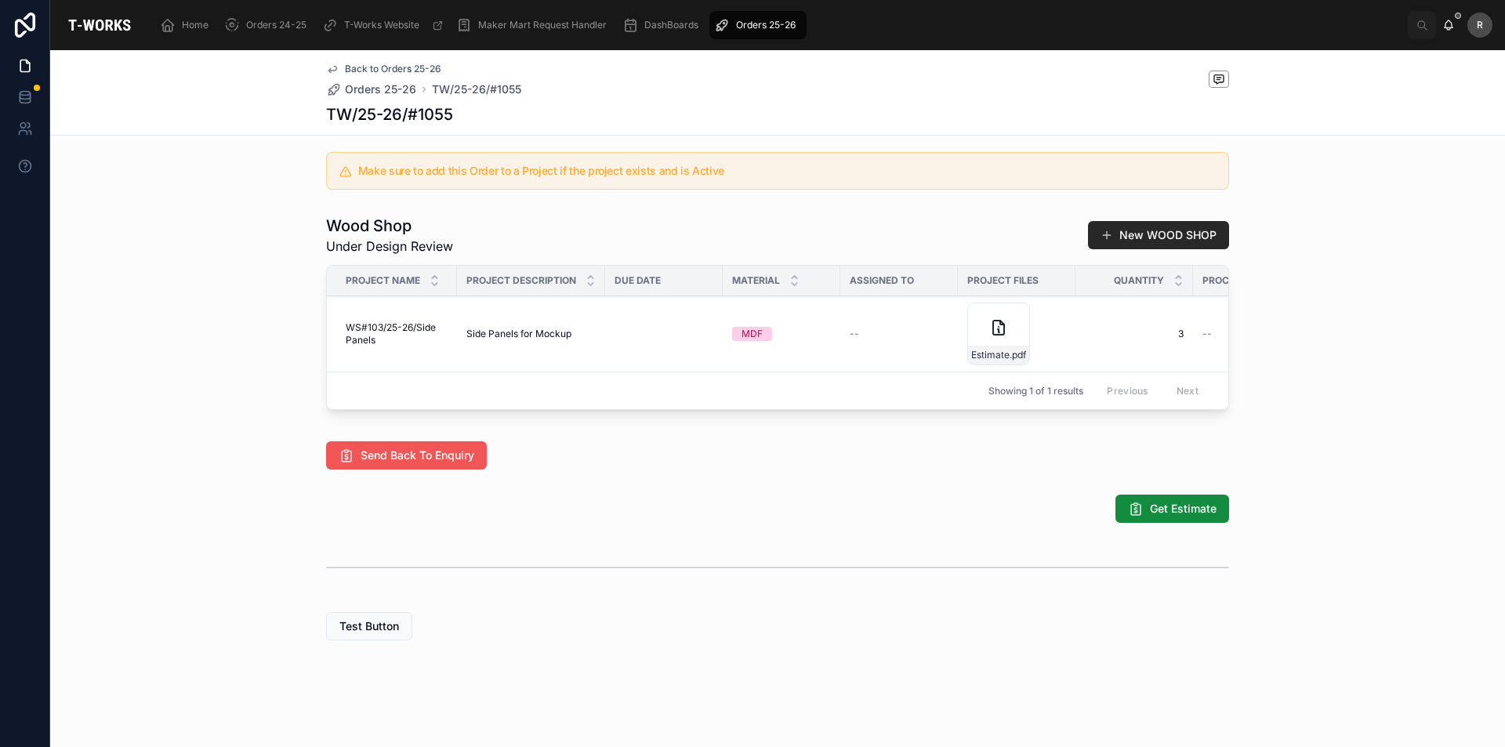
click at [441, 467] on button "Send Back To Enquiry" at bounding box center [406, 455] width 161 height 28
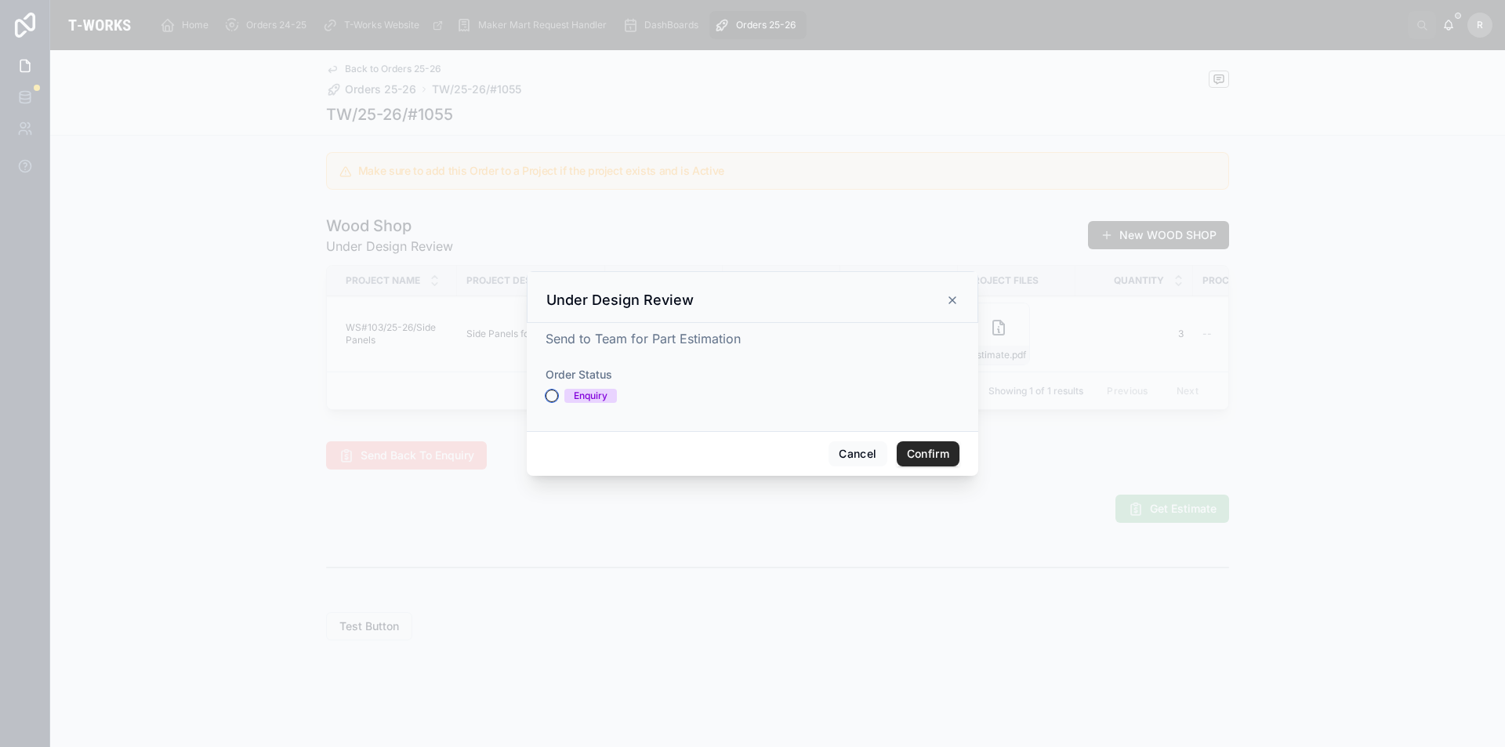
click at [550, 394] on button "Enquiry" at bounding box center [552, 396] width 13 height 13
click at [923, 466] on div "Cancel Confirm" at bounding box center [753, 453] width 452 height 45
click at [929, 460] on button "Confirm" at bounding box center [928, 453] width 63 height 25
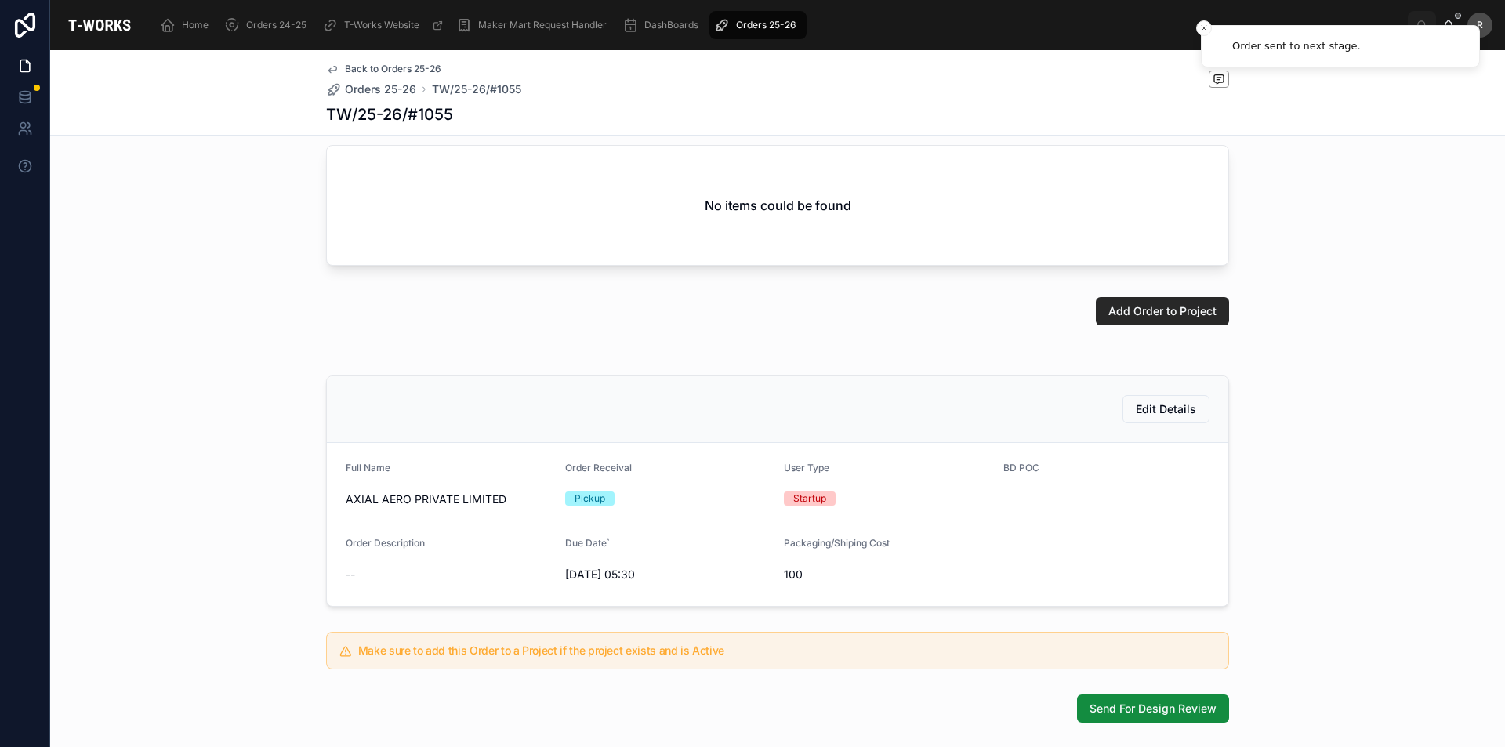
scroll to position [235, 0]
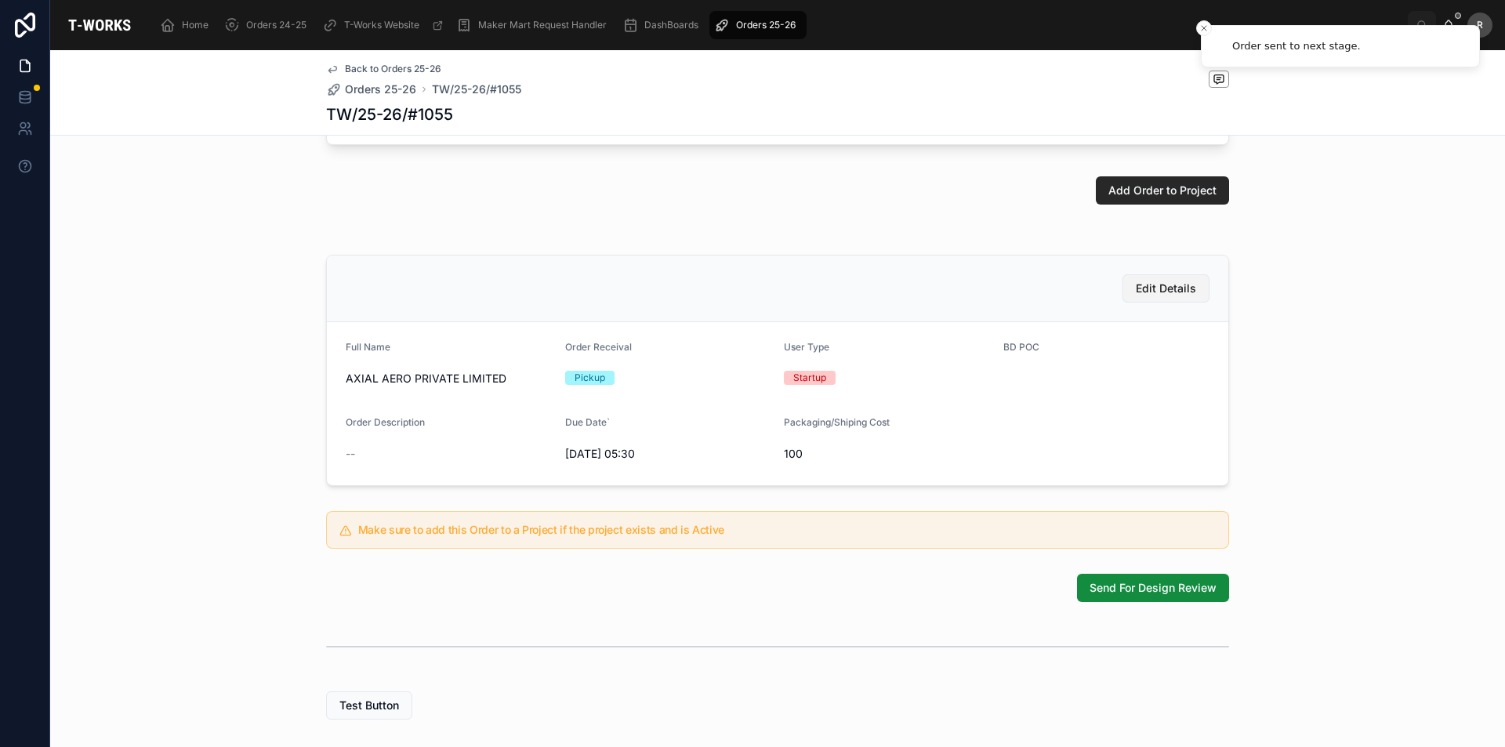
click at [1154, 296] on span "Edit Details" at bounding box center [1166, 289] width 60 height 16
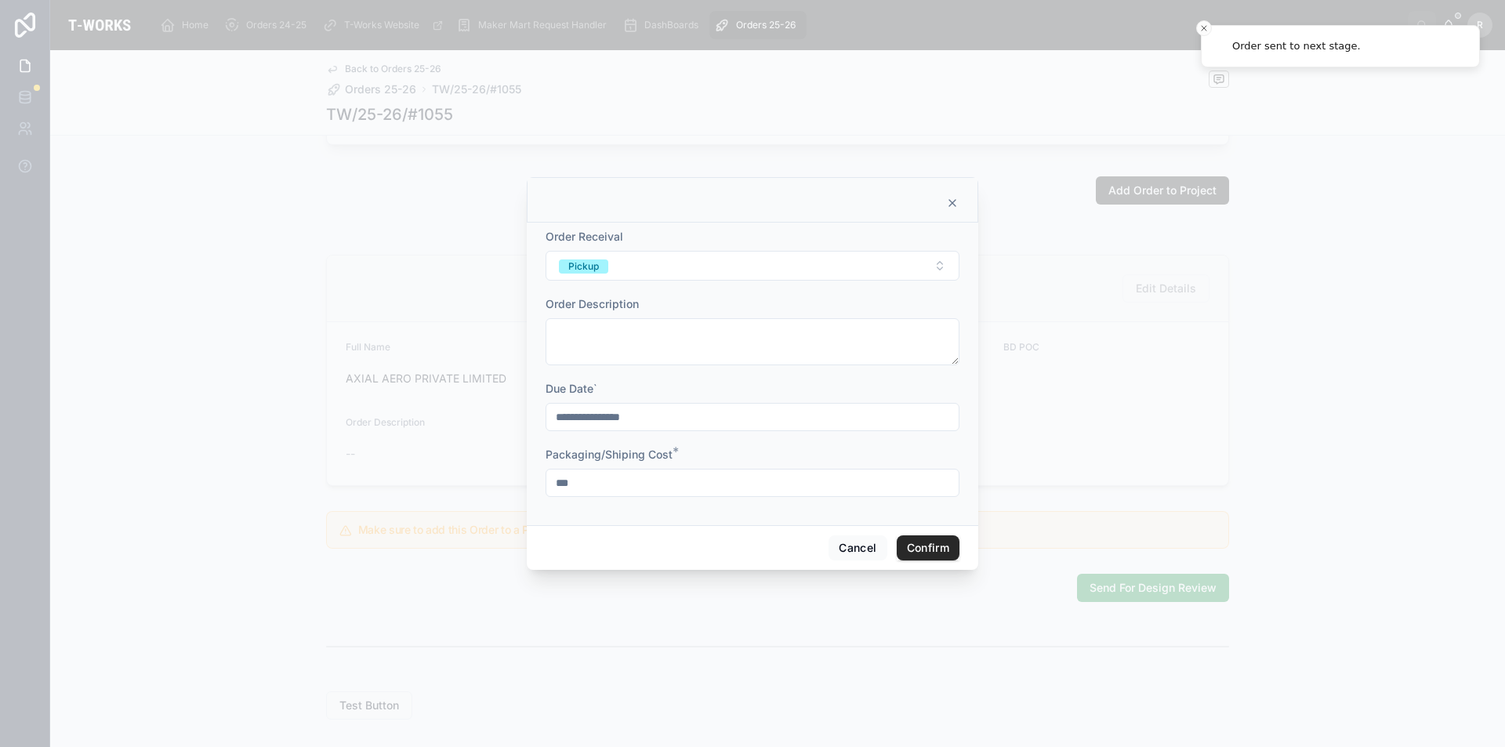
drag, startPoint x: 586, startPoint y: 481, endPoint x: 430, endPoint y: 482, distance: 156.8
click at [492, 487] on div "**********" at bounding box center [752, 373] width 1505 height 747
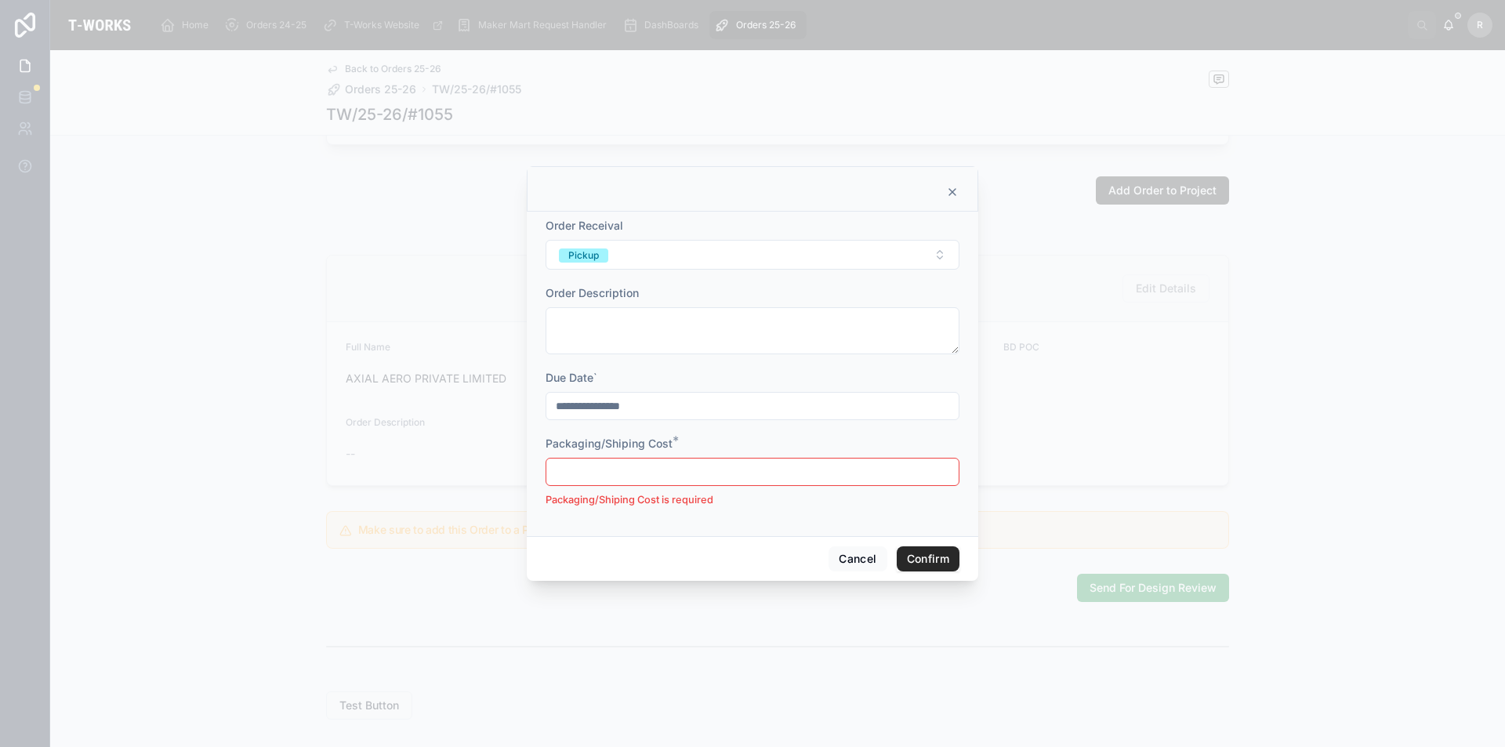
click at [916, 561] on button "Confirm" at bounding box center [928, 558] width 63 height 25
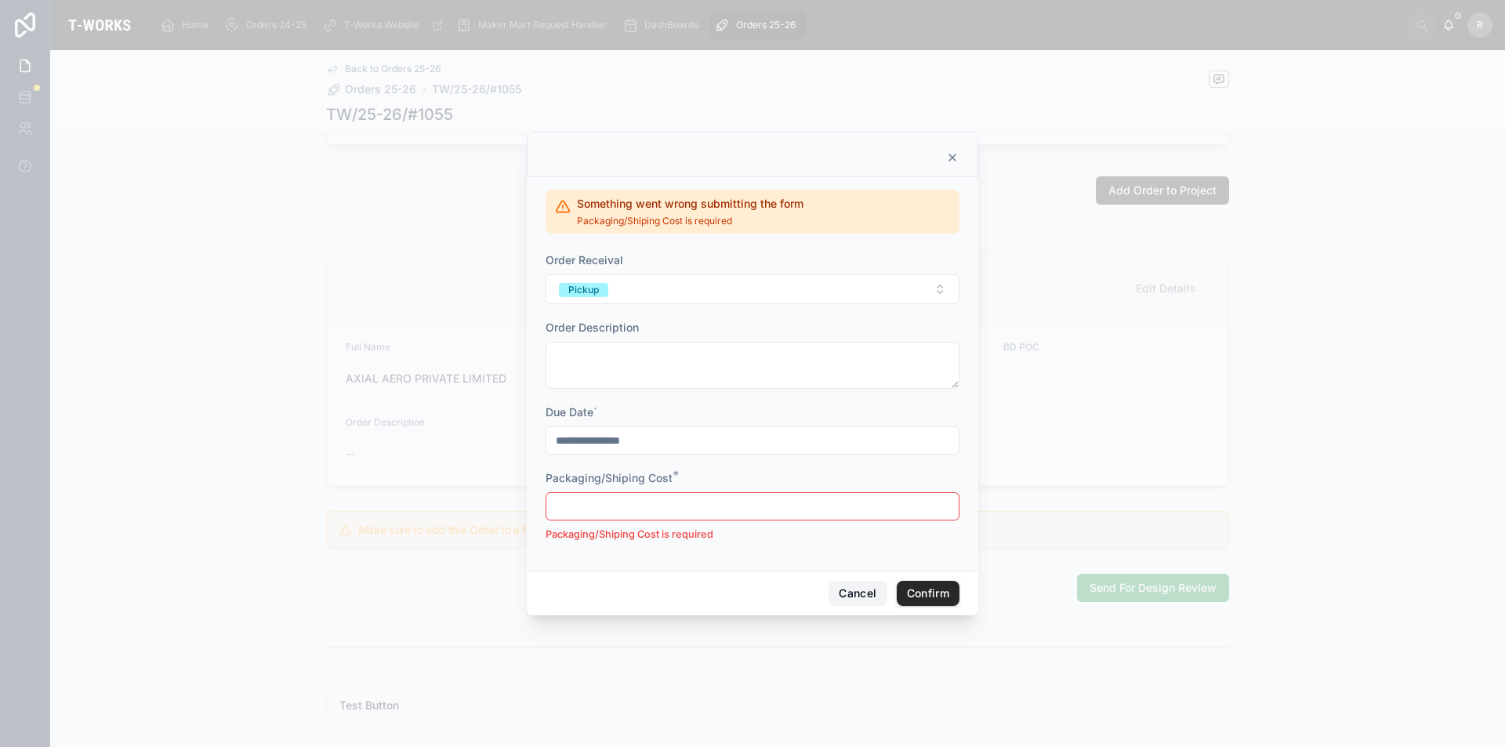
click at [849, 582] on button "Cancel" at bounding box center [858, 593] width 58 height 25
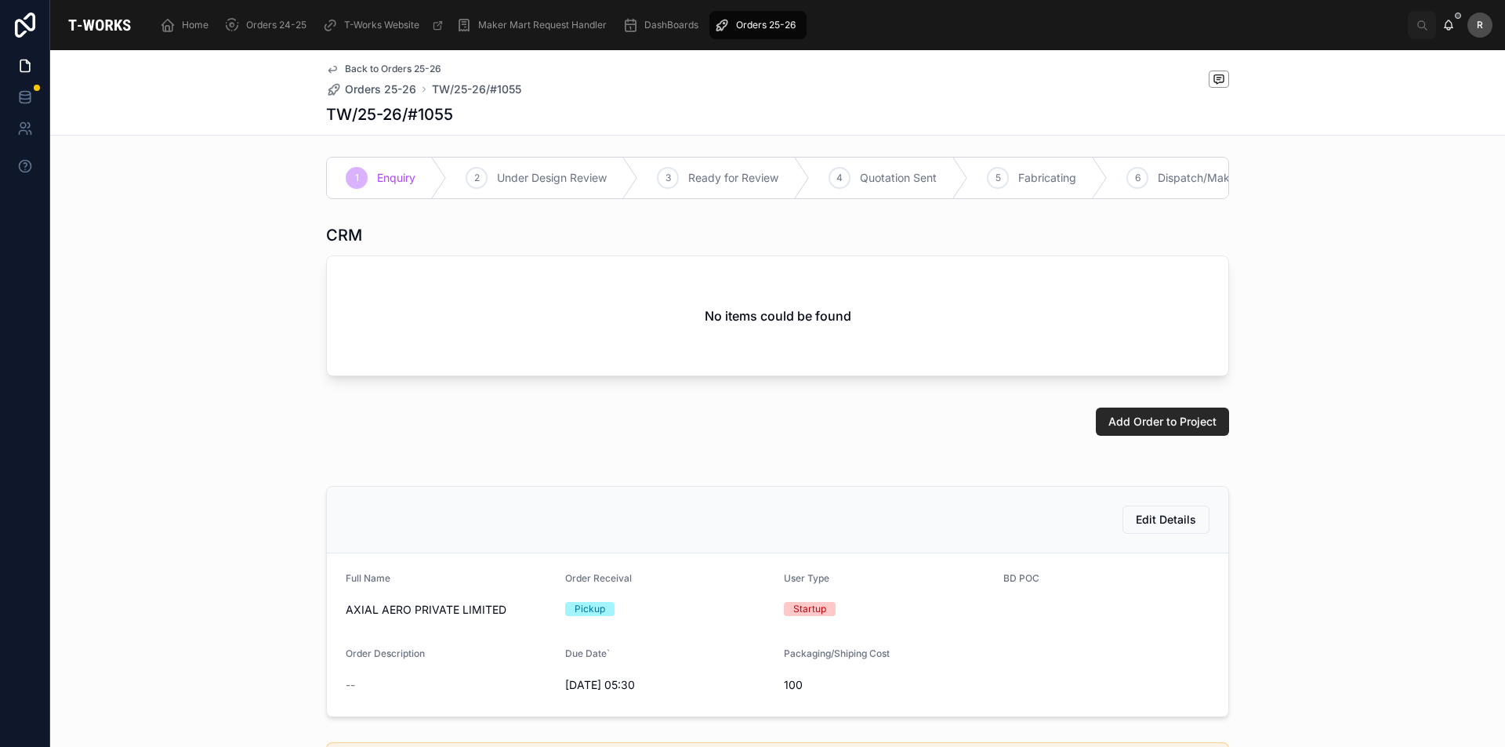
scroll to position [0, 0]
click at [1149, 440] on button "Add Order to Project" at bounding box center [1162, 426] width 133 height 28
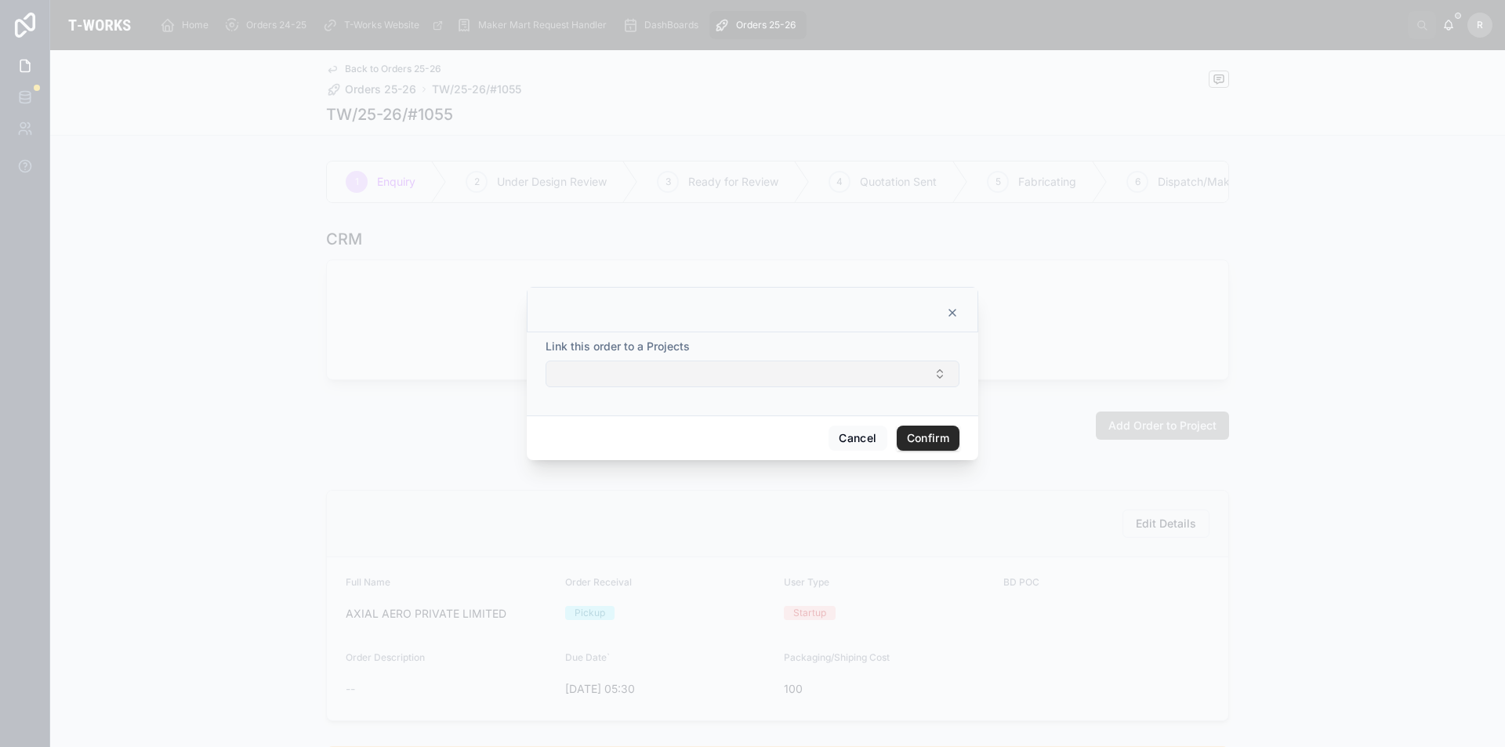
click at [843, 377] on button "Select Button" at bounding box center [753, 374] width 414 height 27
click at [859, 432] on button "Cancel" at bounding box center [858, 438] width 58 height 25
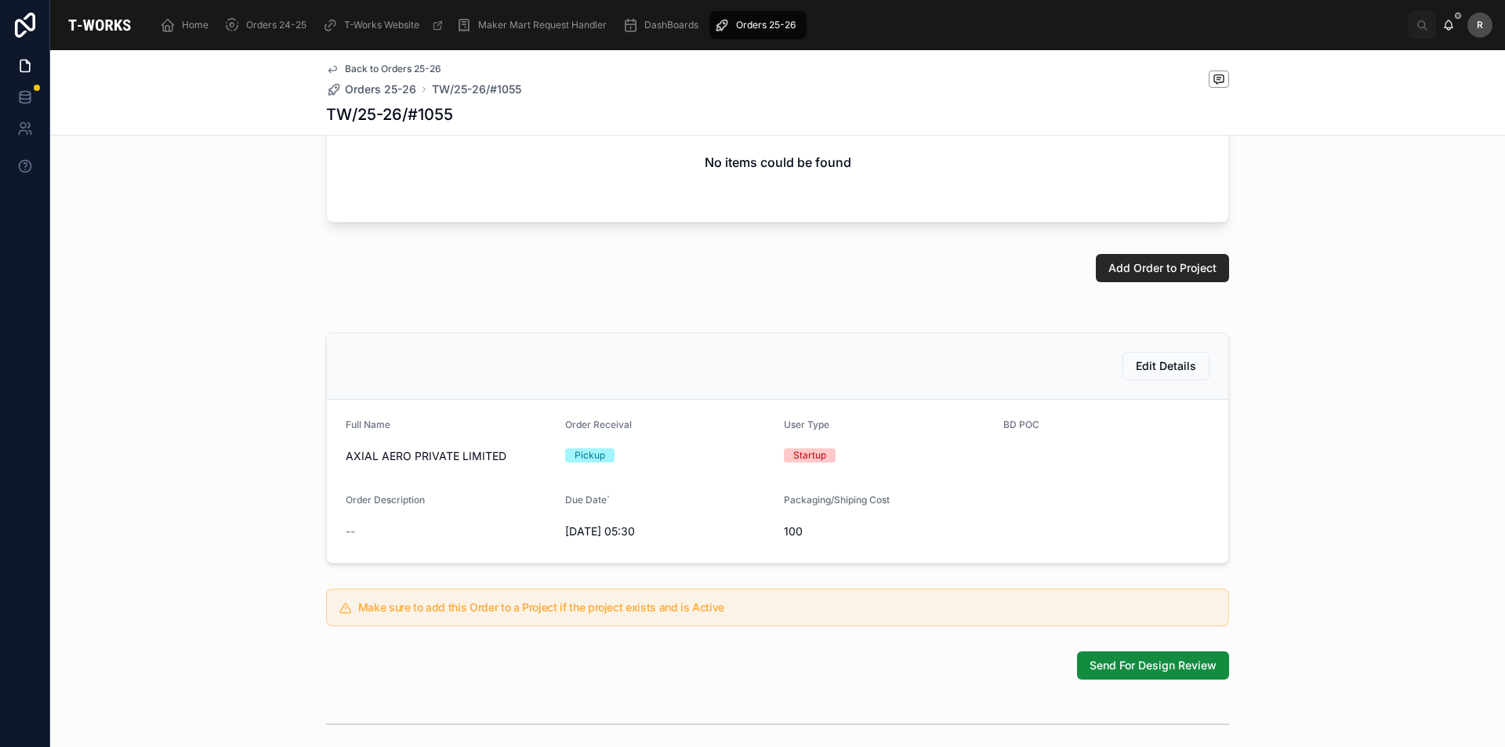
scroll to position [157, 0]
click at [1170, 375] on span "Edit Details" at bounding box center [1166, 367] width 60 height 16
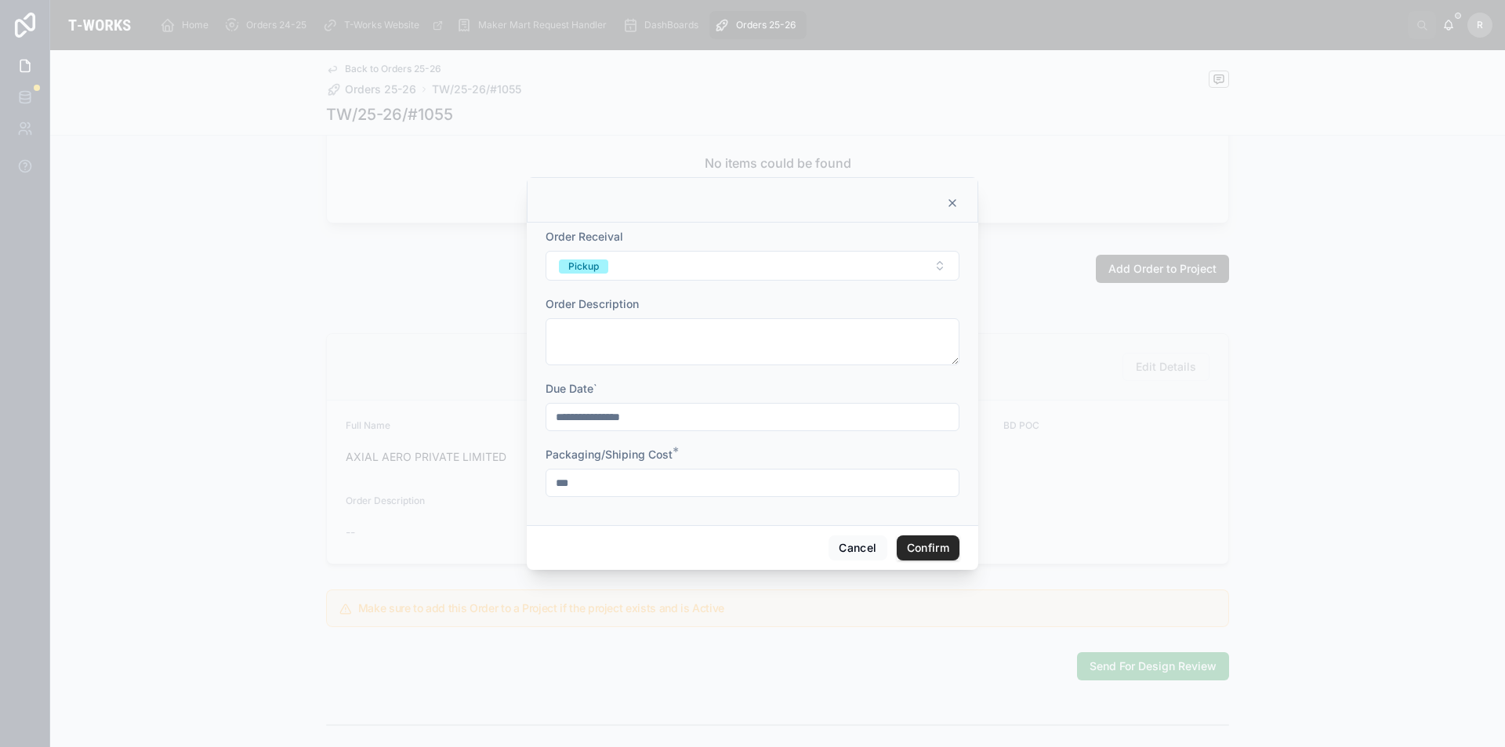
click at [506, 502] on div "**********" at bounding box center [752, 373] width 1505 height 747
type input "*"
click at [888, 557] on div "Cancel Confirm" at bounding box center [753, 547] width 452 height 45
click at [911, 547] on button "Confirm" at bounding box center [928, 547] width 63 height 25
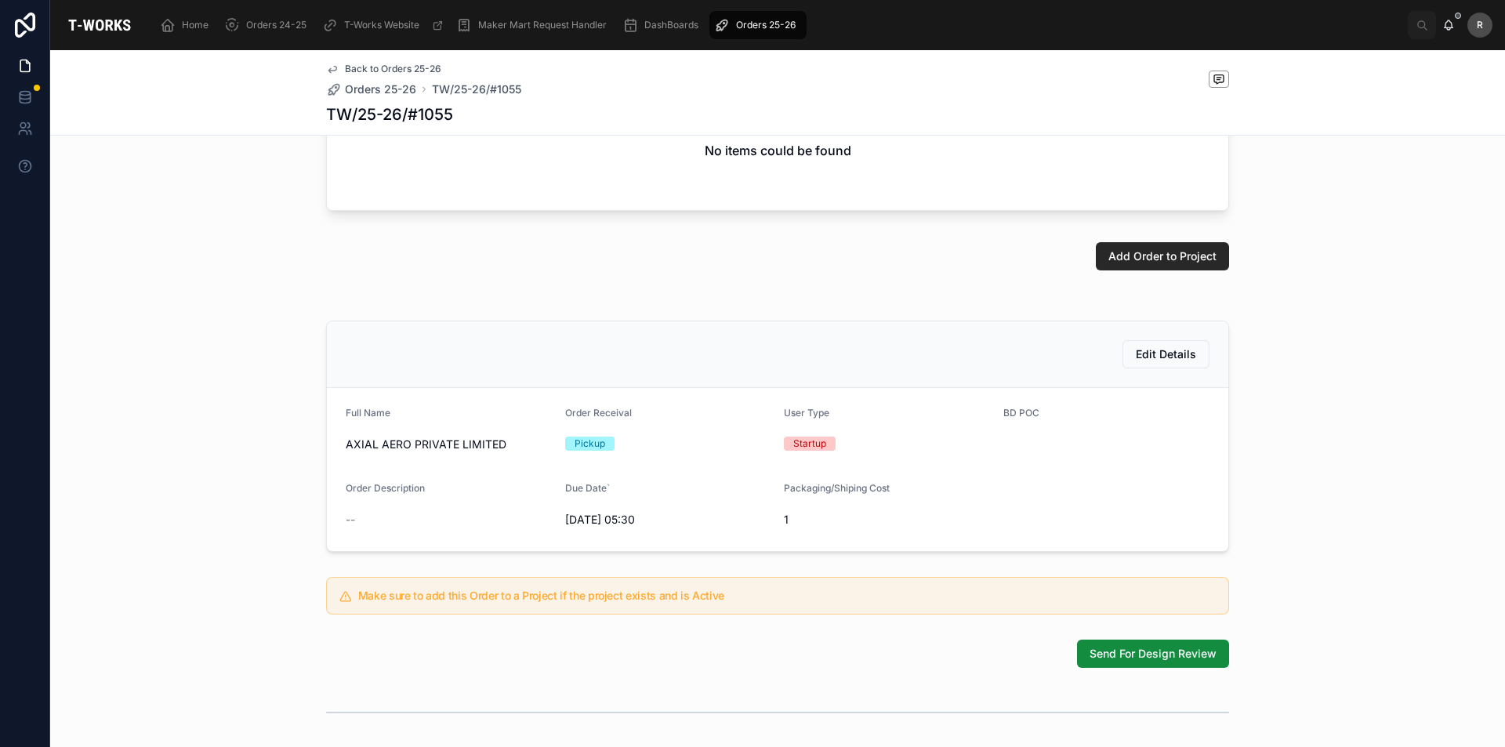
scroll to position [326, 0]
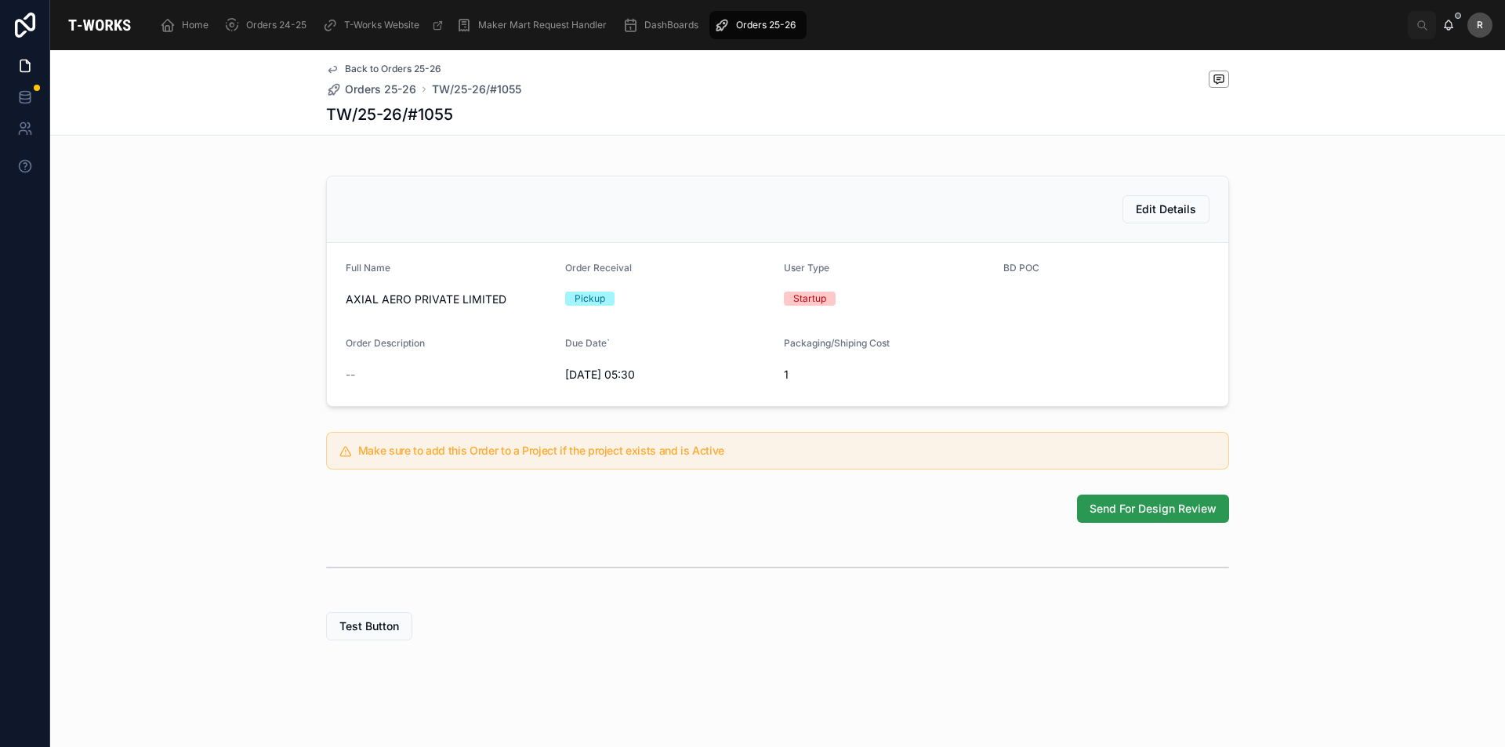
click at [1126, 503] on span "Send For Design Review" at bounding box center [1153, 509] width 127 height 16
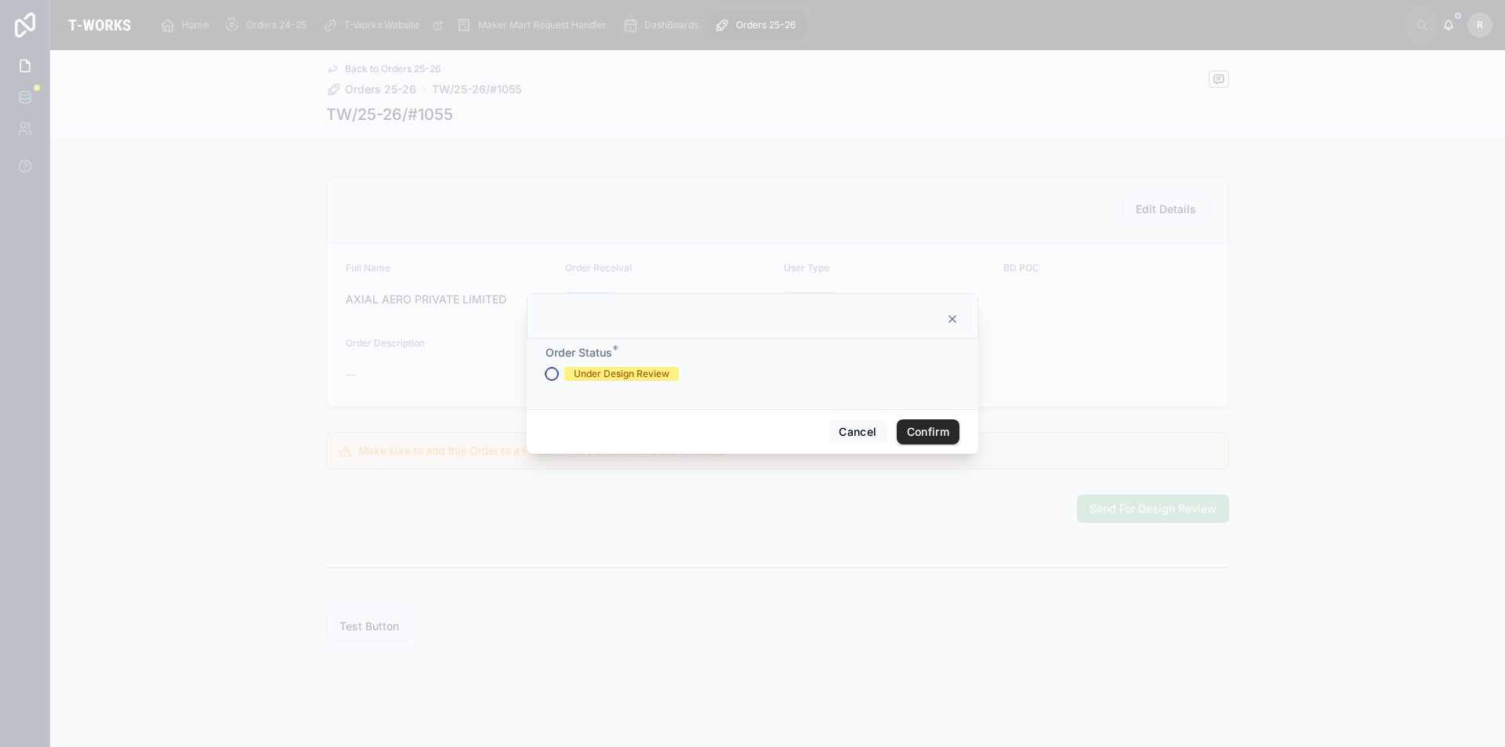
click at [554, 372] on button "Under Design Review" at bounding box center [552, 374] width 13 height 13
click at [932, 431] on button "Confirm" at bounding box center [928, 431] width 63 height 25
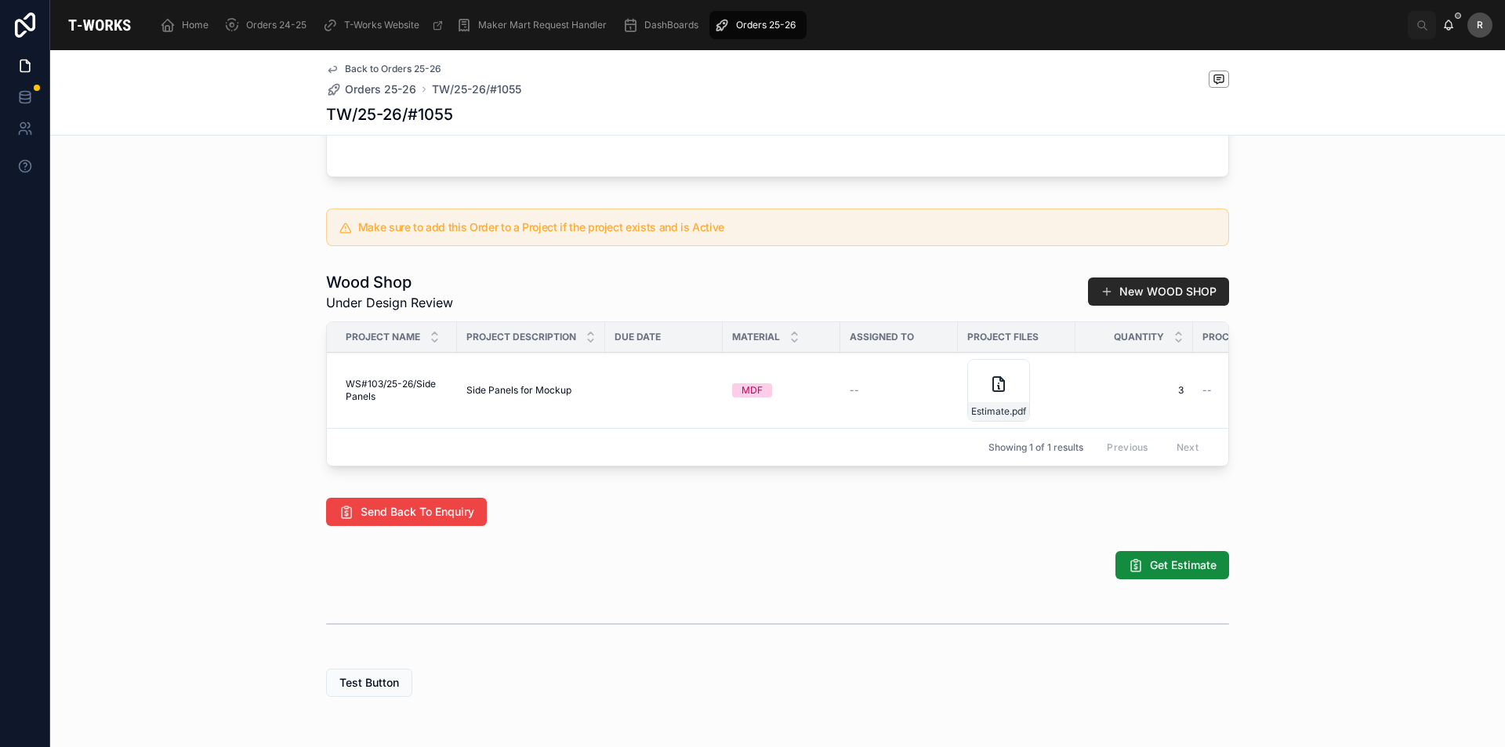
scroll to position [756, 0]
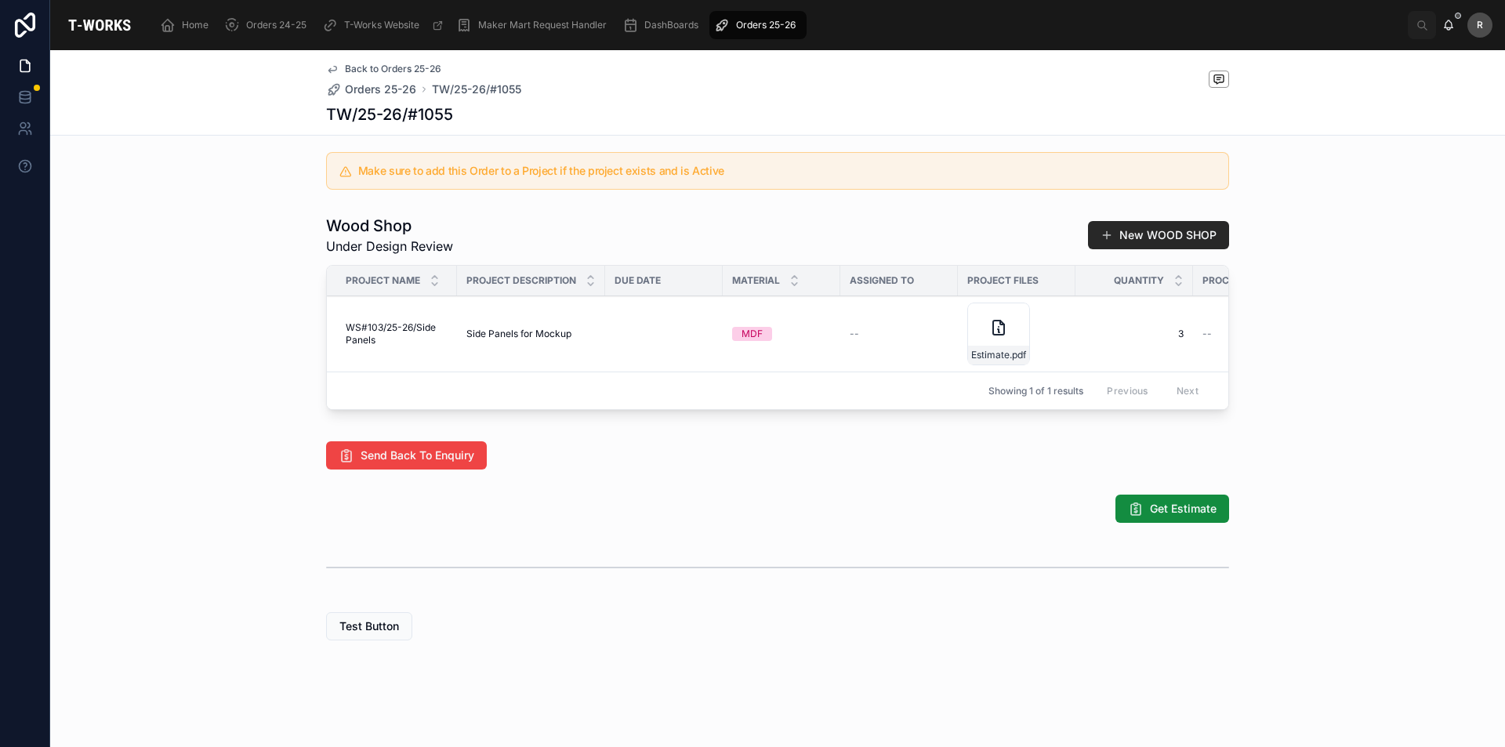
drag, startPoint x: 861, startPoint y: 638, endPoint x: 878, endPoint y: 619, distance: 25.5
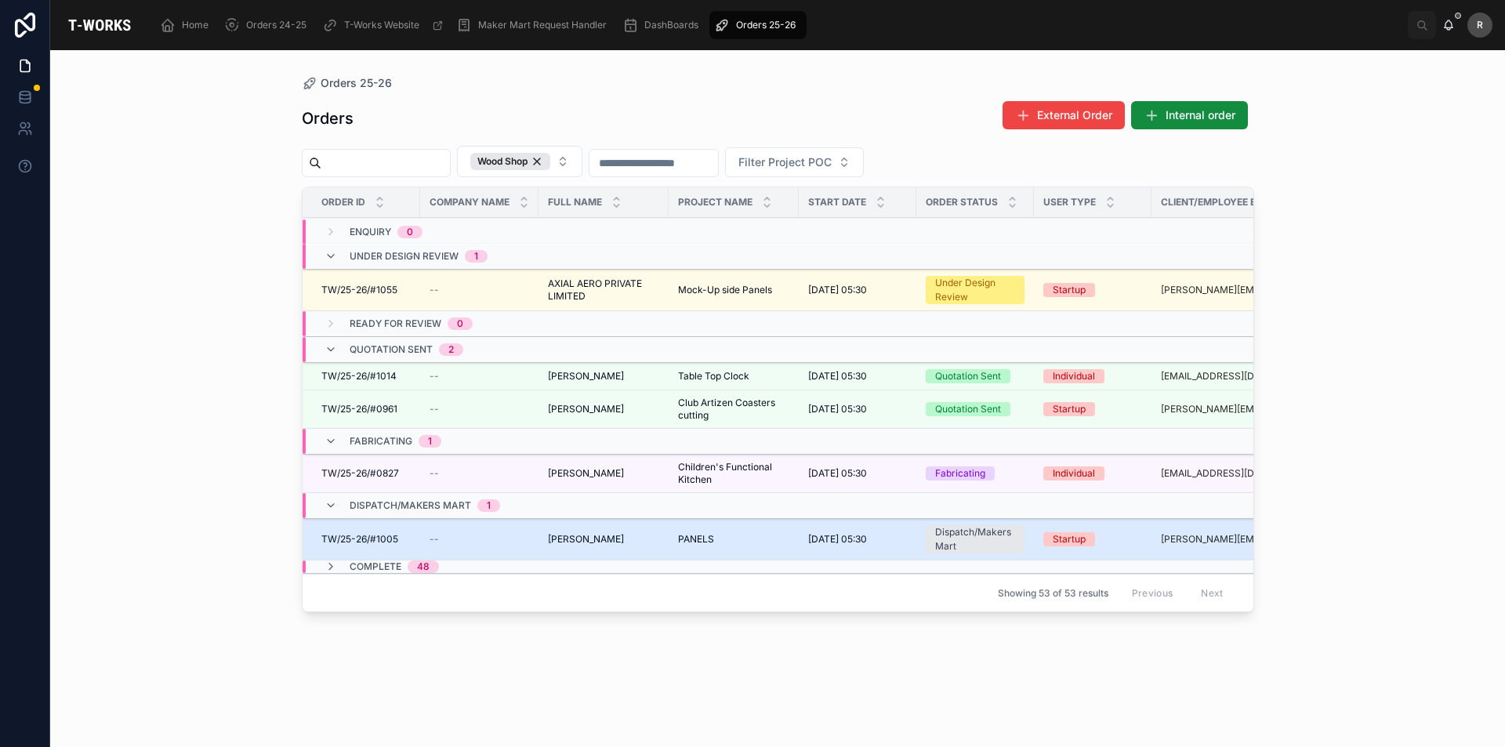
click at [408, 532] on td "TW/25-26/#1005 TW/25-26/#1005" at bounding box center [362, 540] width 118 height 42
click at [384, 534] on span "TW/25-26/#1005" at bounding box center [359, 539] width 77 height 13
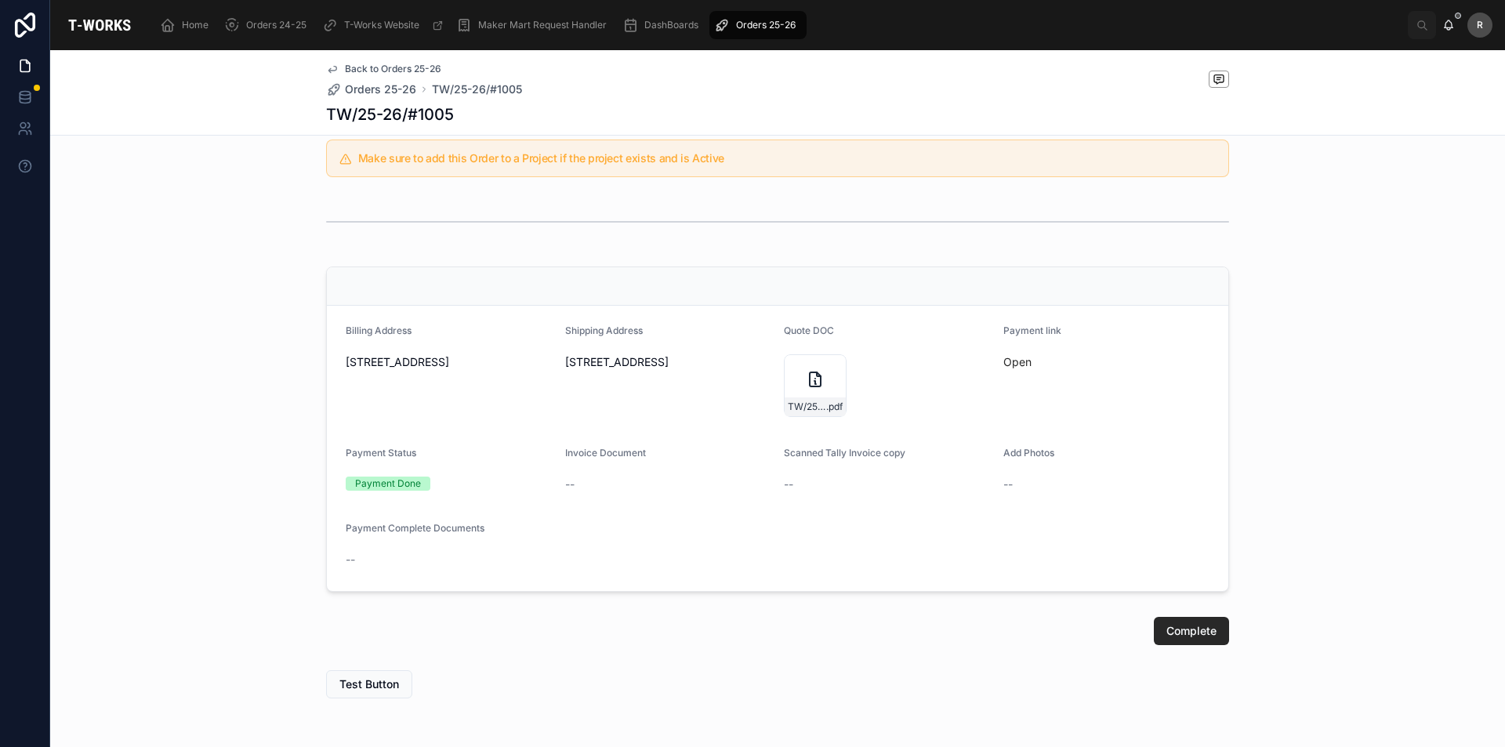
scroll to position [610, 0]
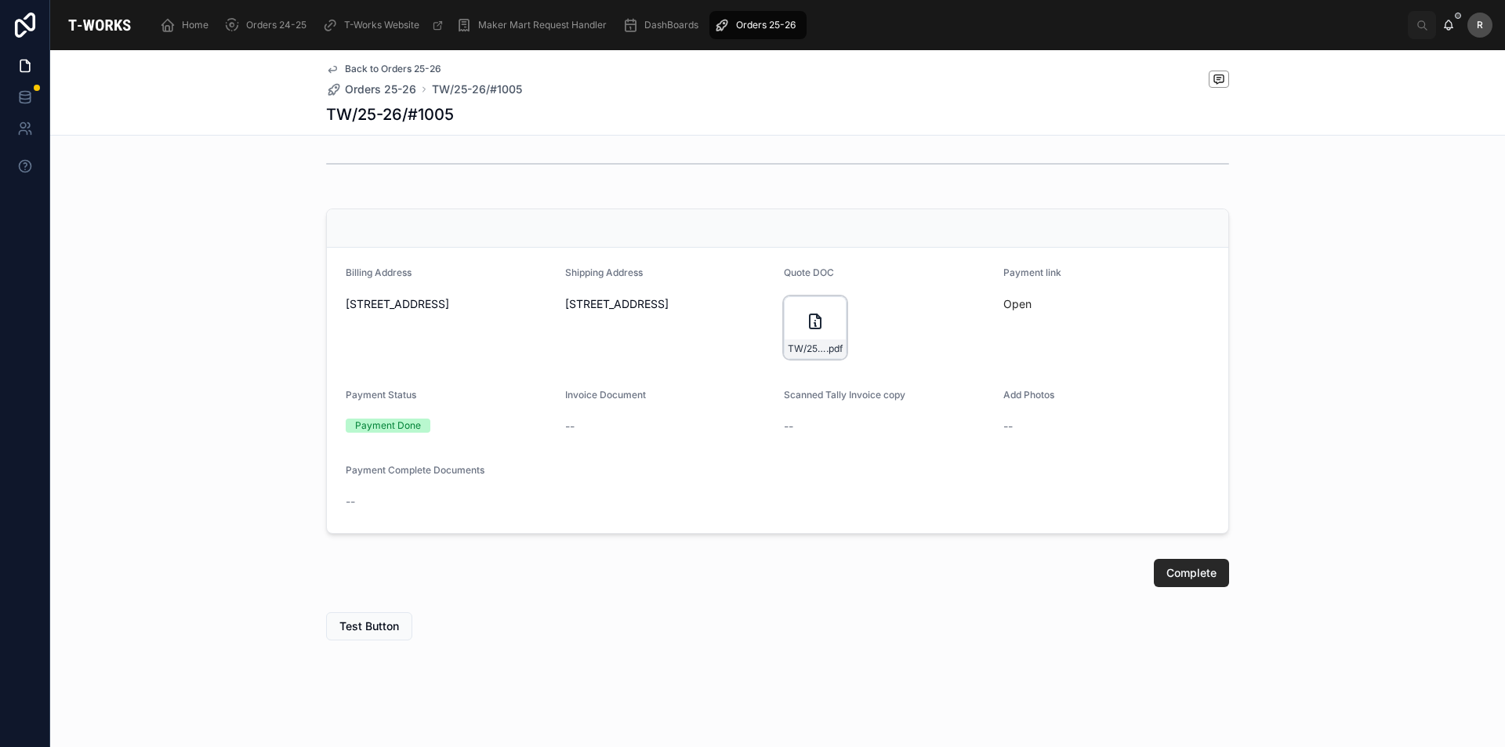
click at [812, 332] on div "TW/25-26/#1005 .pdf" at bounding box center [815, 327] width 63 height 63
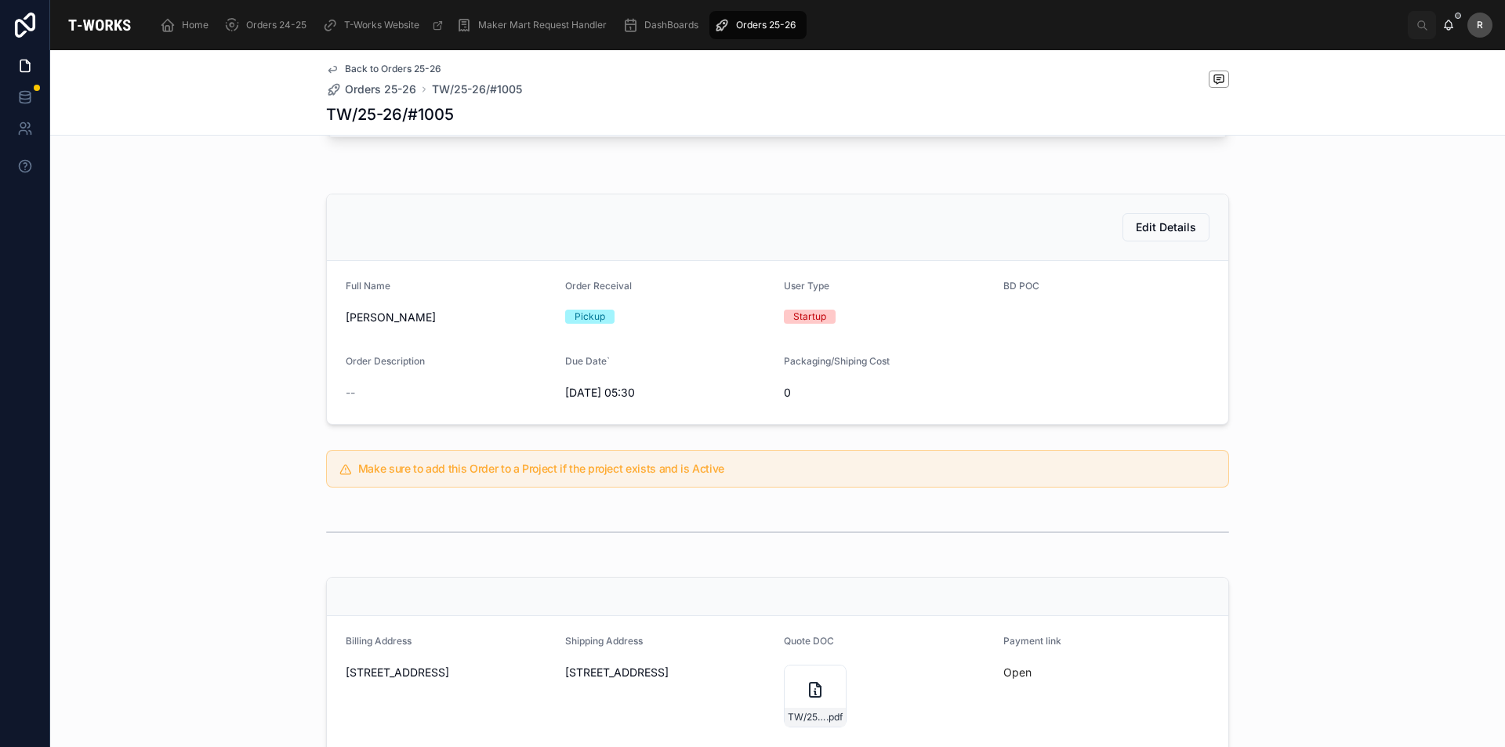
scroll to position [392, 0]
